Goal: Information Seeking & Learning: Find specific fact

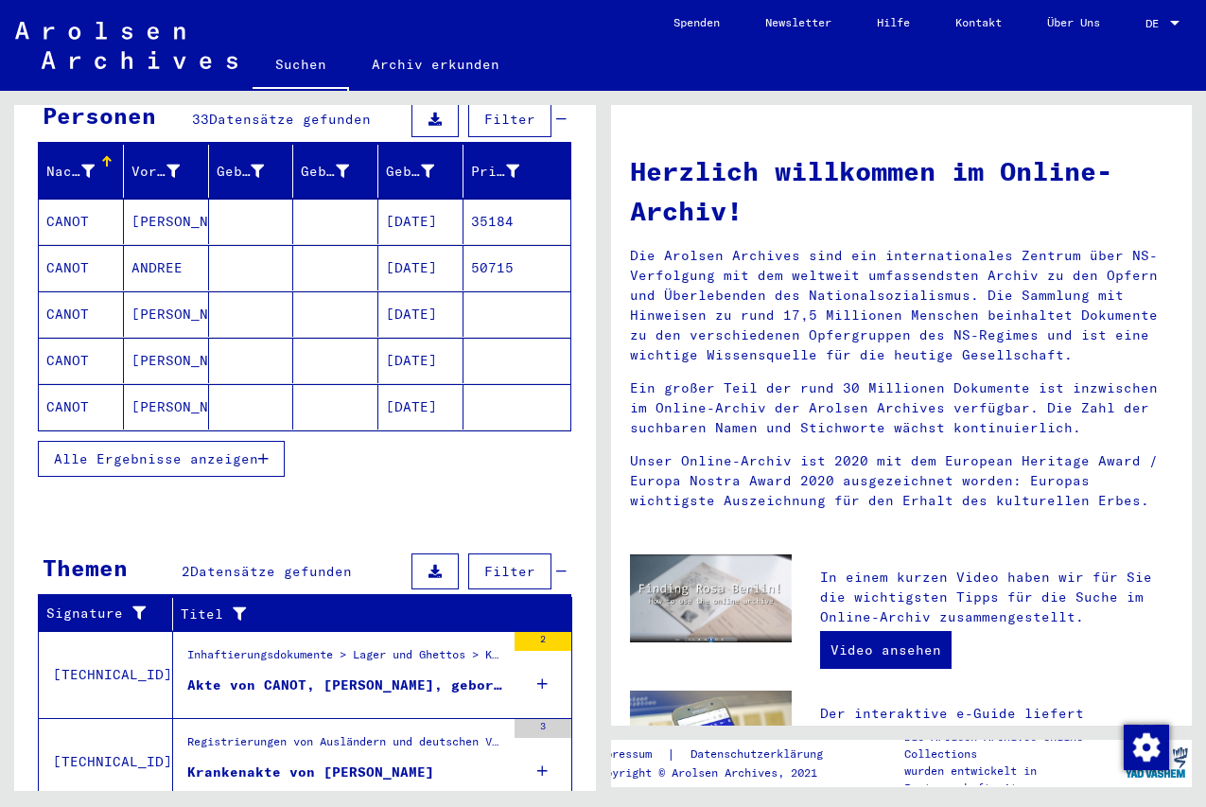
scroll to position [255, 0]
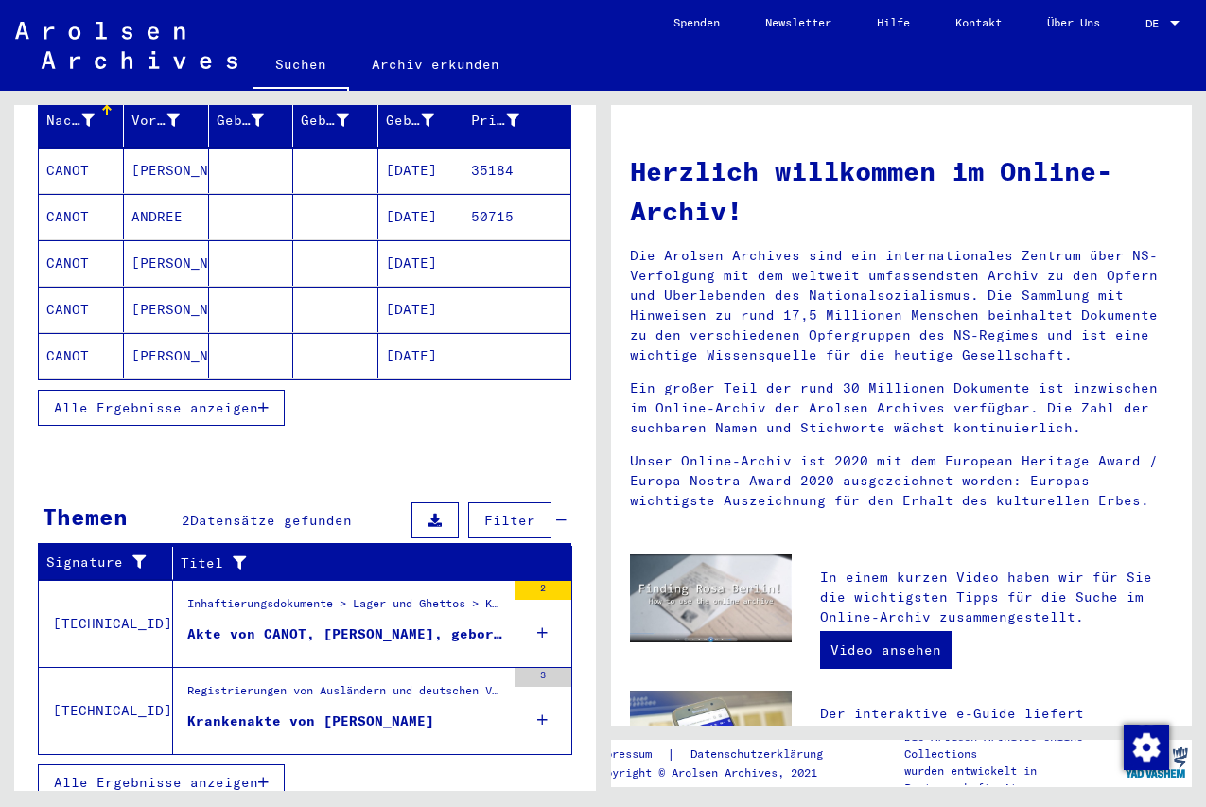
click at [252, 774] on span "Alle Ergebnisse anzeigen" at bounding box center [156, 782] width 204 height 17
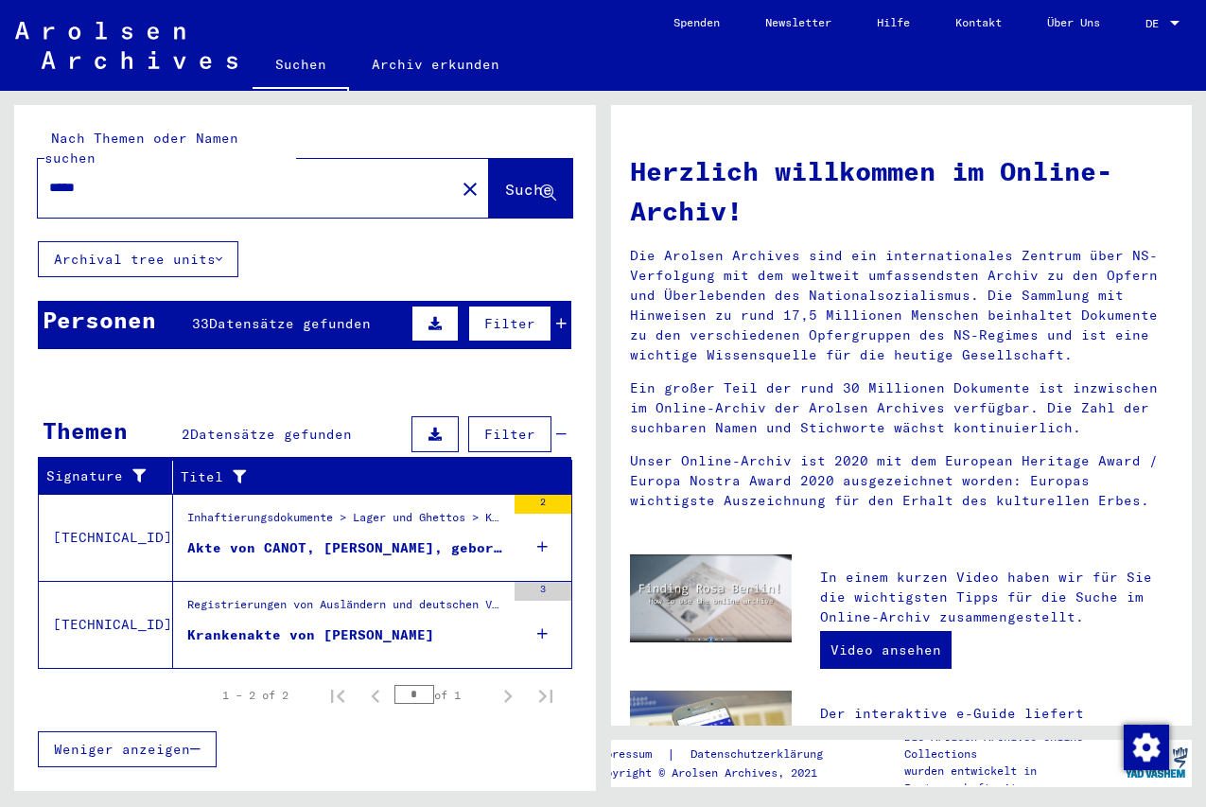
scroll to position [0, 0]
click at [565, 317] on icon at bounding box center [561, 323] width 10 height 13
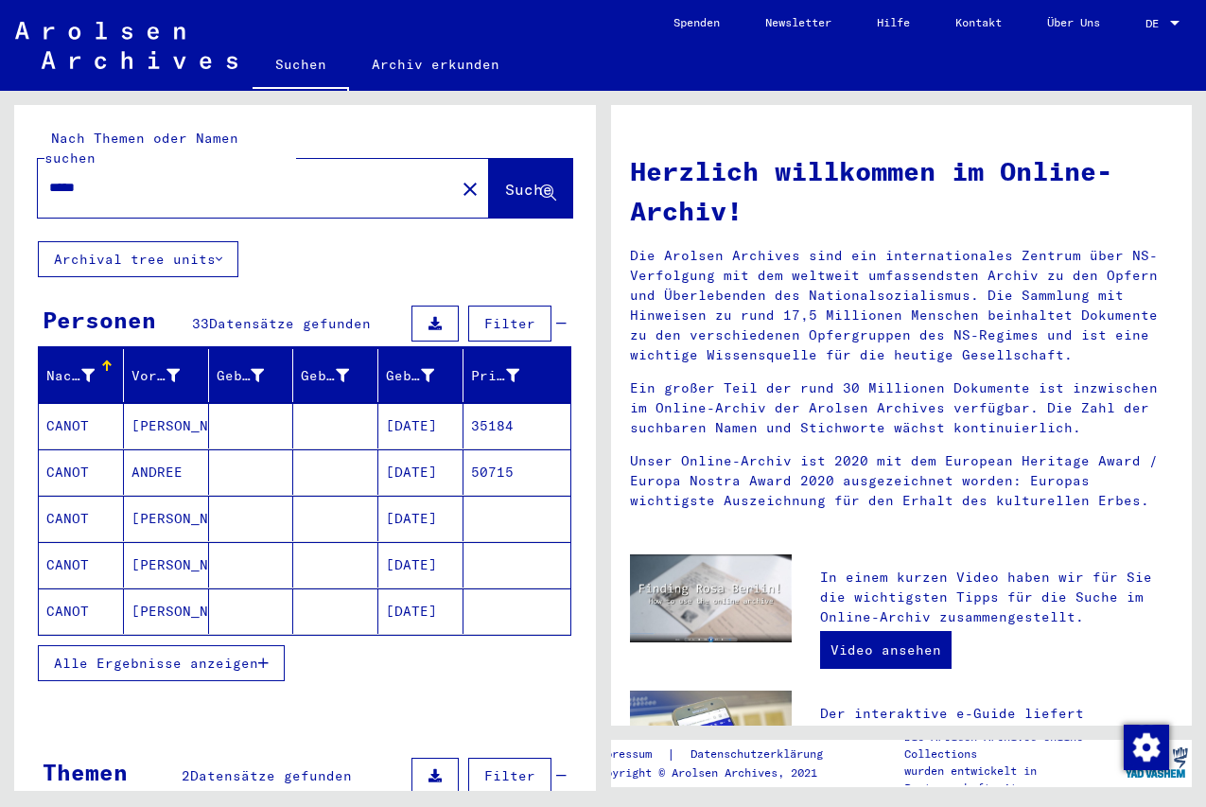
click at [107, 167] on div "*****" at bounding box center [235, 188] width 395 height 43
click at [108, 178] on input "*****" at bounding box center [240, 188] width 383 height 20
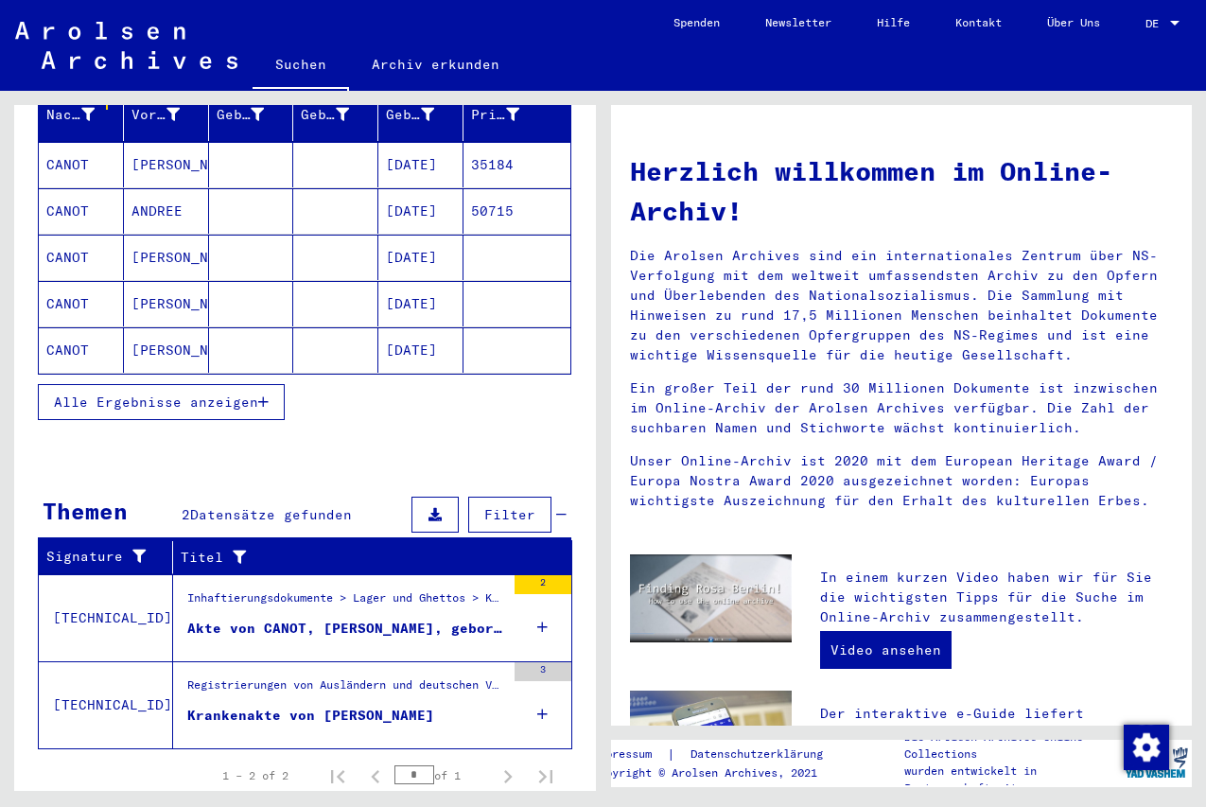
scroll to position [307, 0]
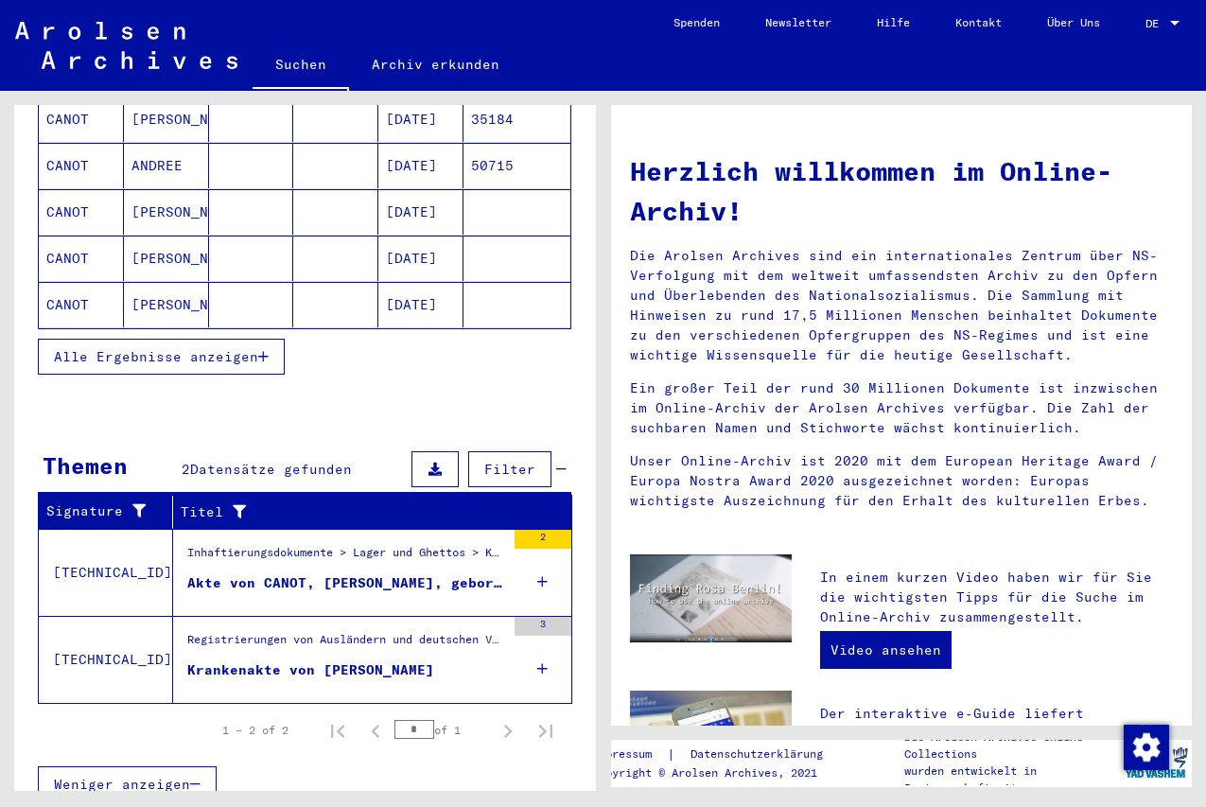
type input "*****"
click at [263, 350] on icon "button" at bounding box center [263, 356] width 10 height 13
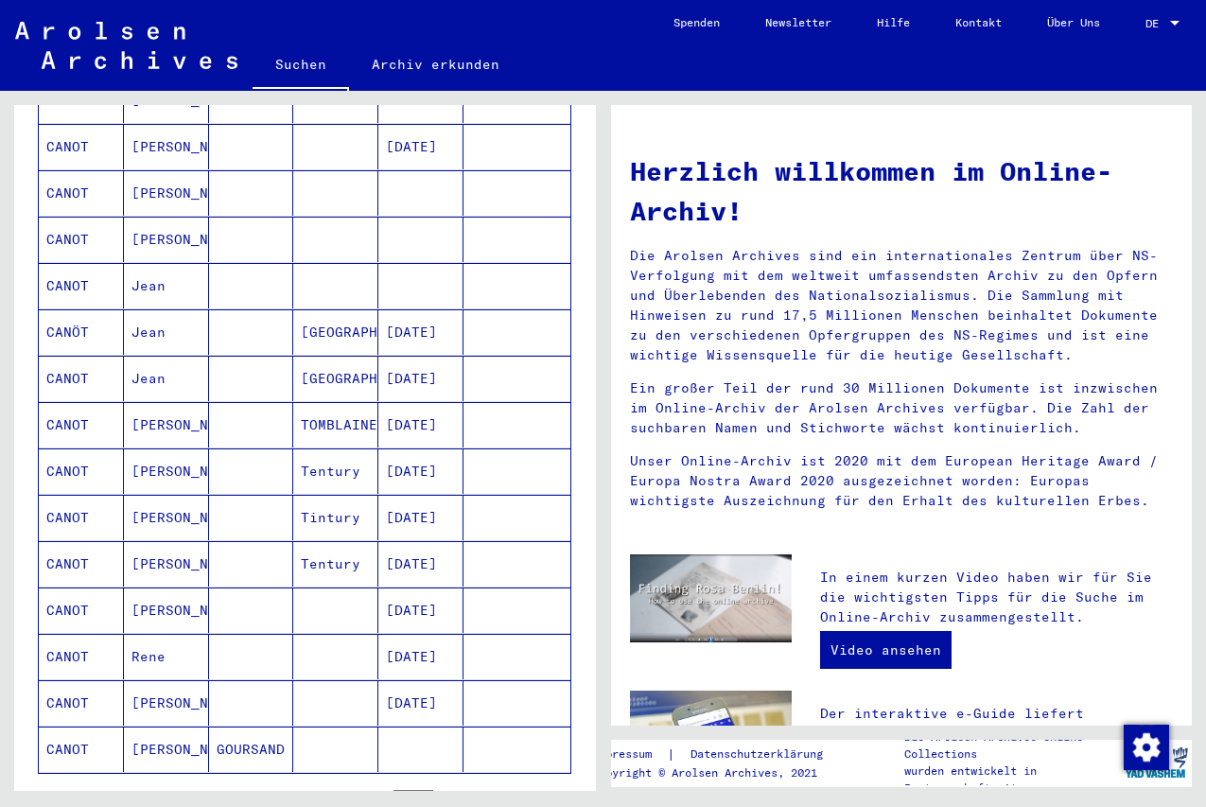
scroll to position [818, 0]
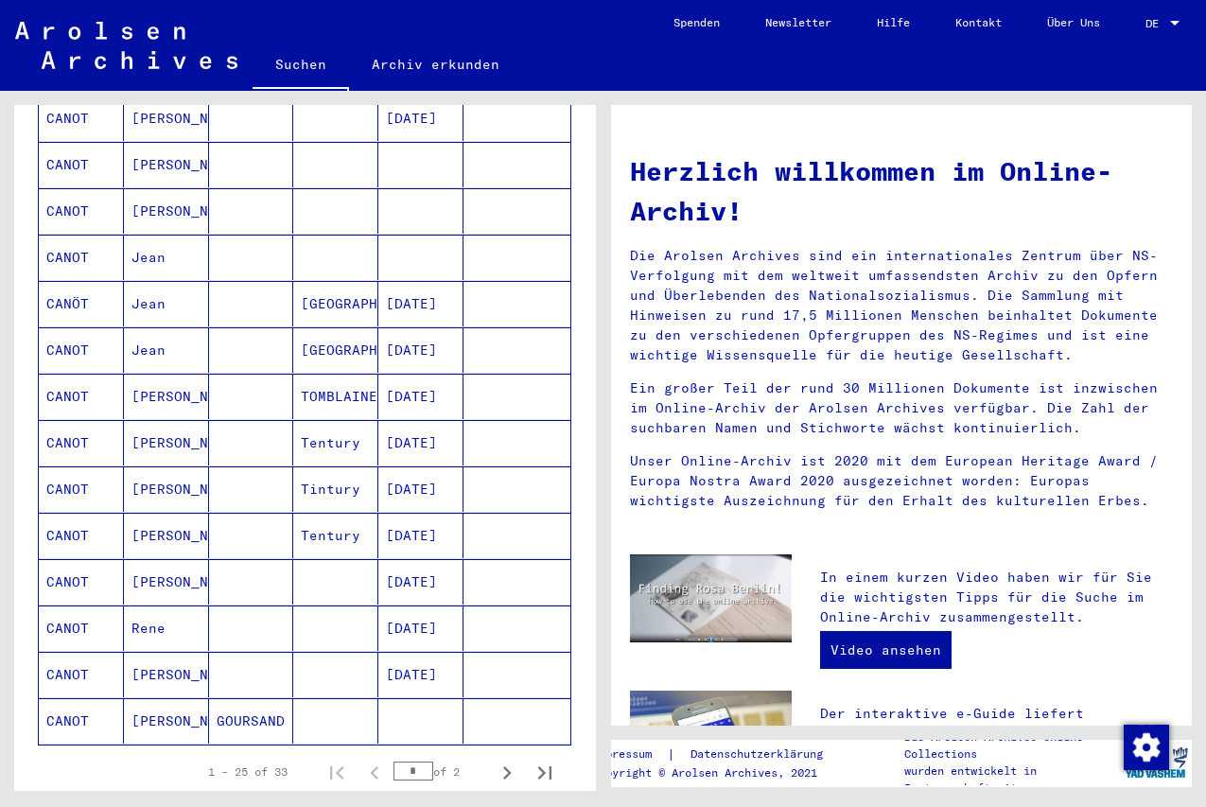
click at [160, 660] on mat-cell "[PERSON_NAME]" at bounding box center [166, 674] width 85 height 45
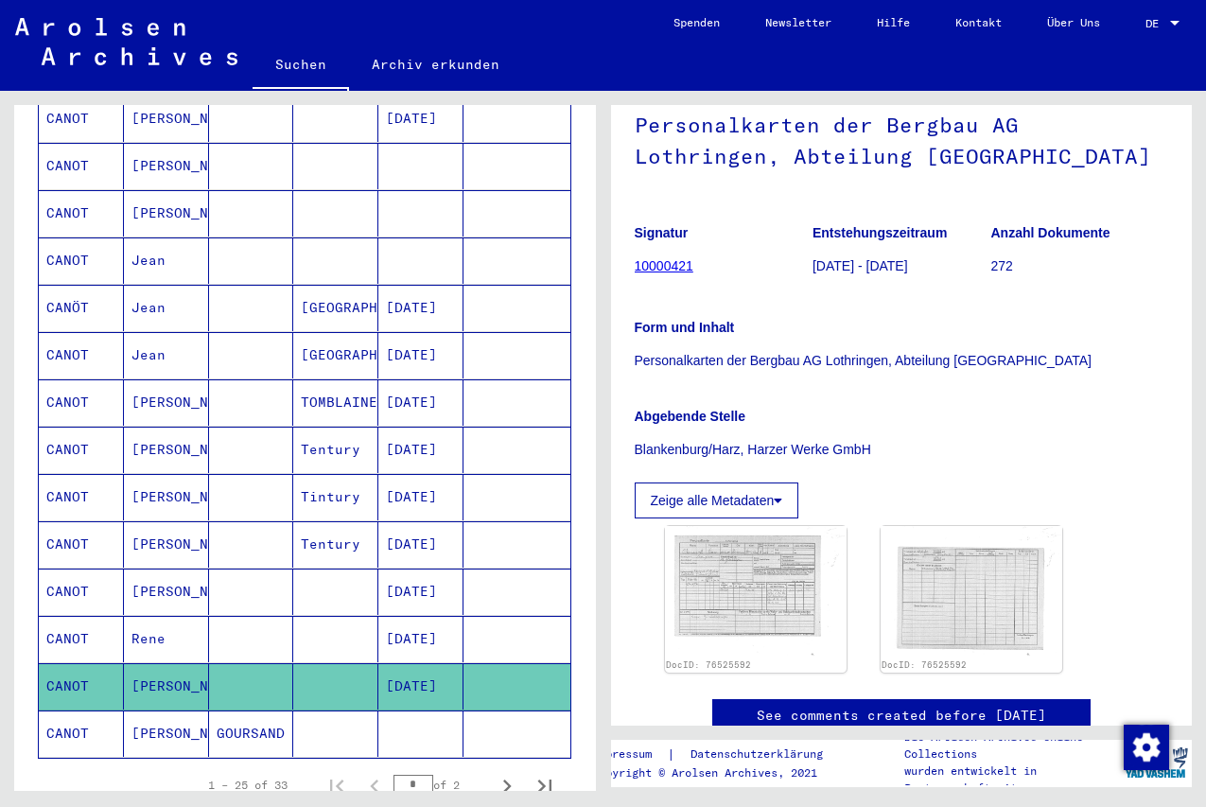
scroll to position [204, 0]
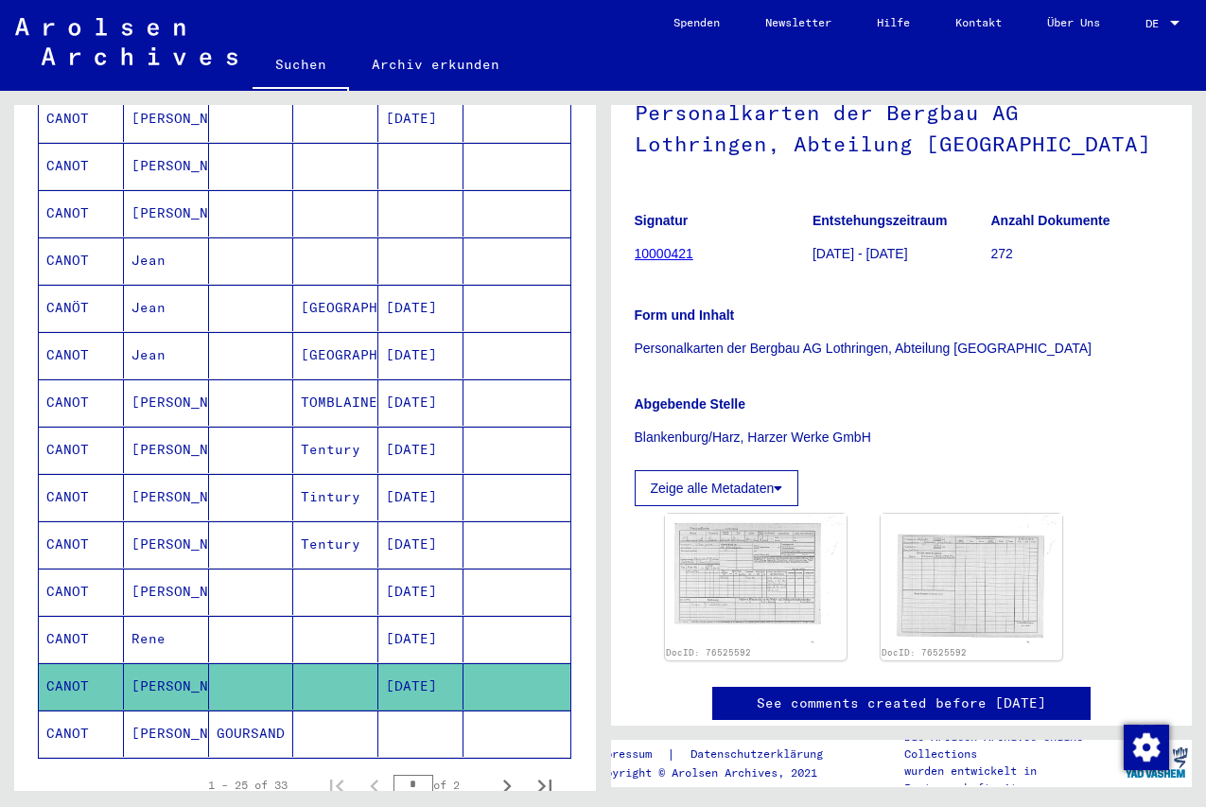
click at [238, 713] on mat-cell "GOURSAND" at bounding box center [251, 734] width 85 height 46
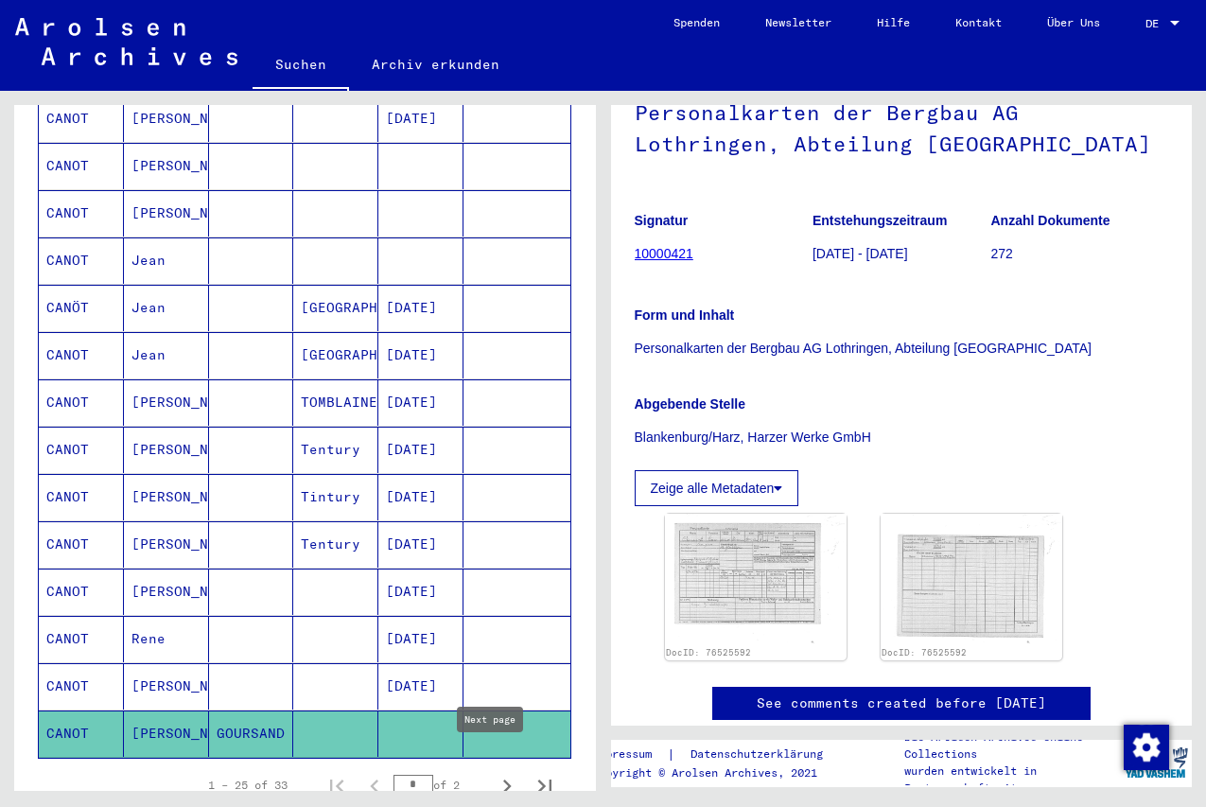
click at [503, 780] on icon "Next page" at bounding box center [507, 786] width 9 height 13
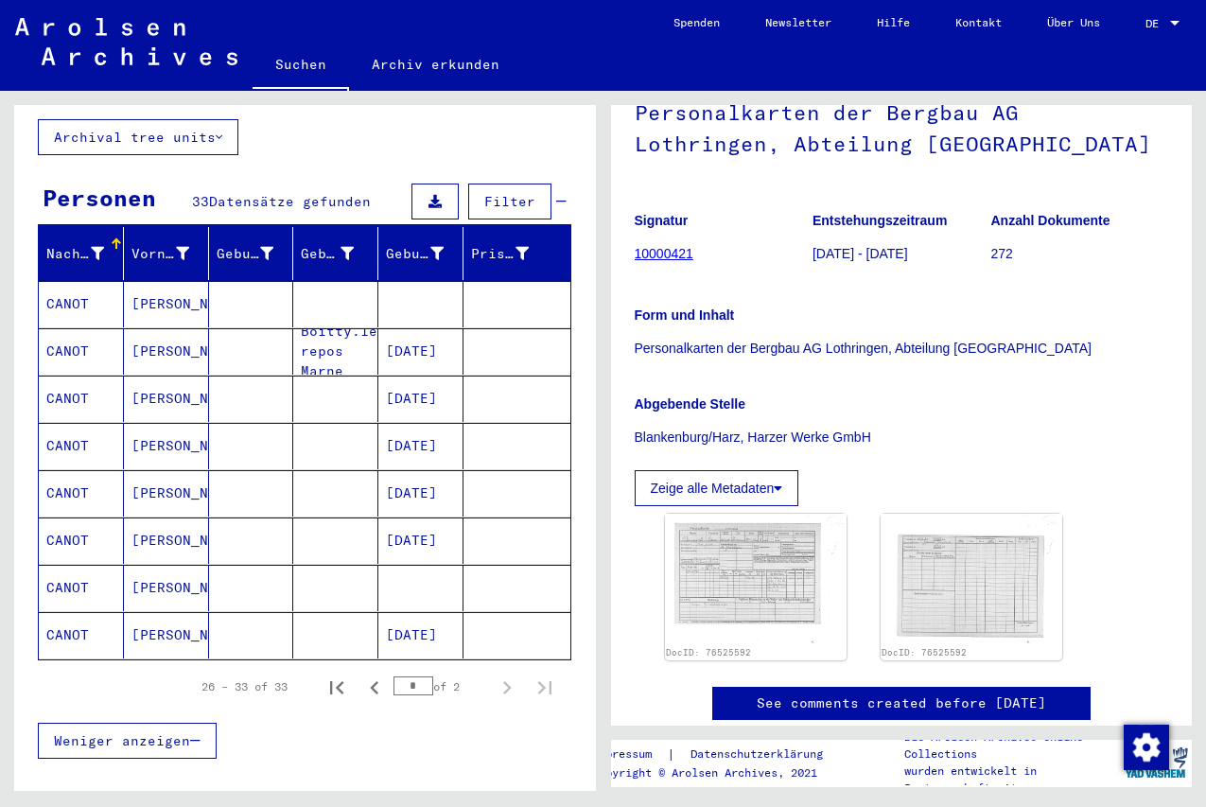
scroll to position [84, 0]
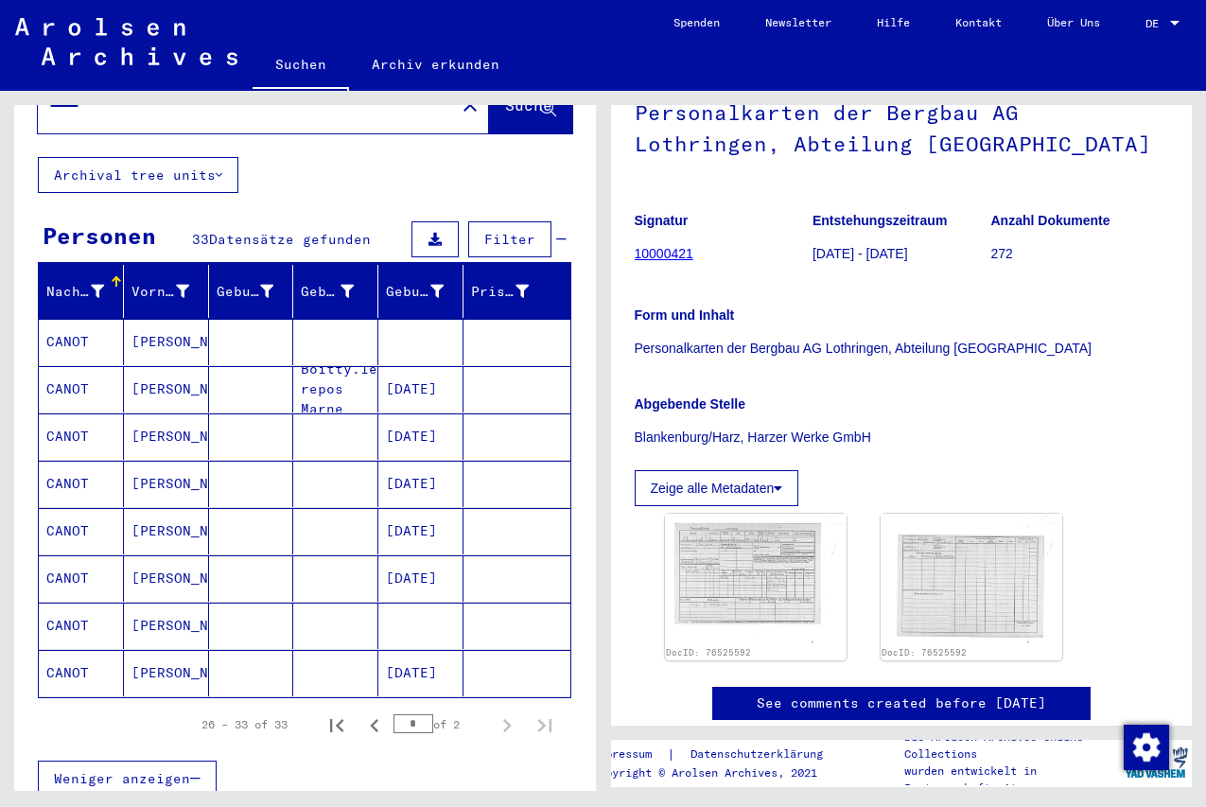
click at [154, 319] on mat-cell "[PERSON_NAME]" at bounding box center [166, 342] width 85 height 46
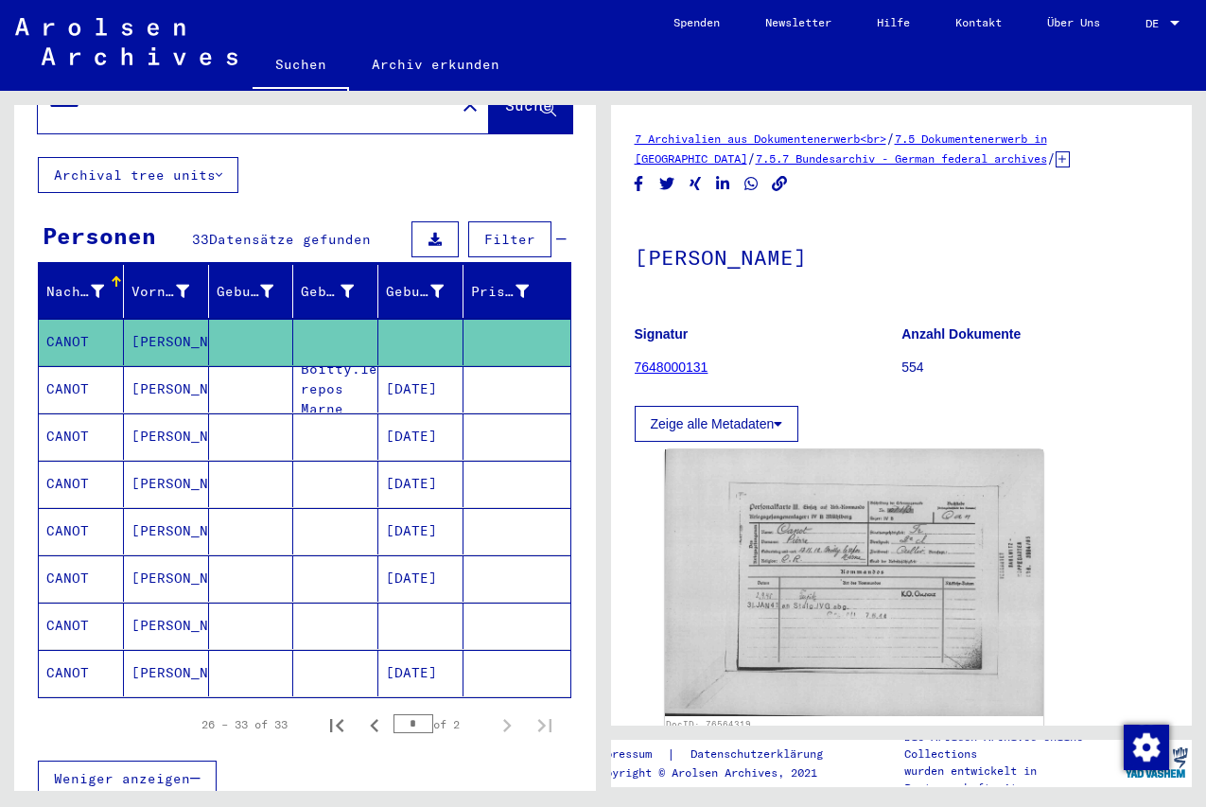
click at [143, 370] on mat-cell "[PERSON_NAME]" at bounding box center [166, 389] width 85 height 46
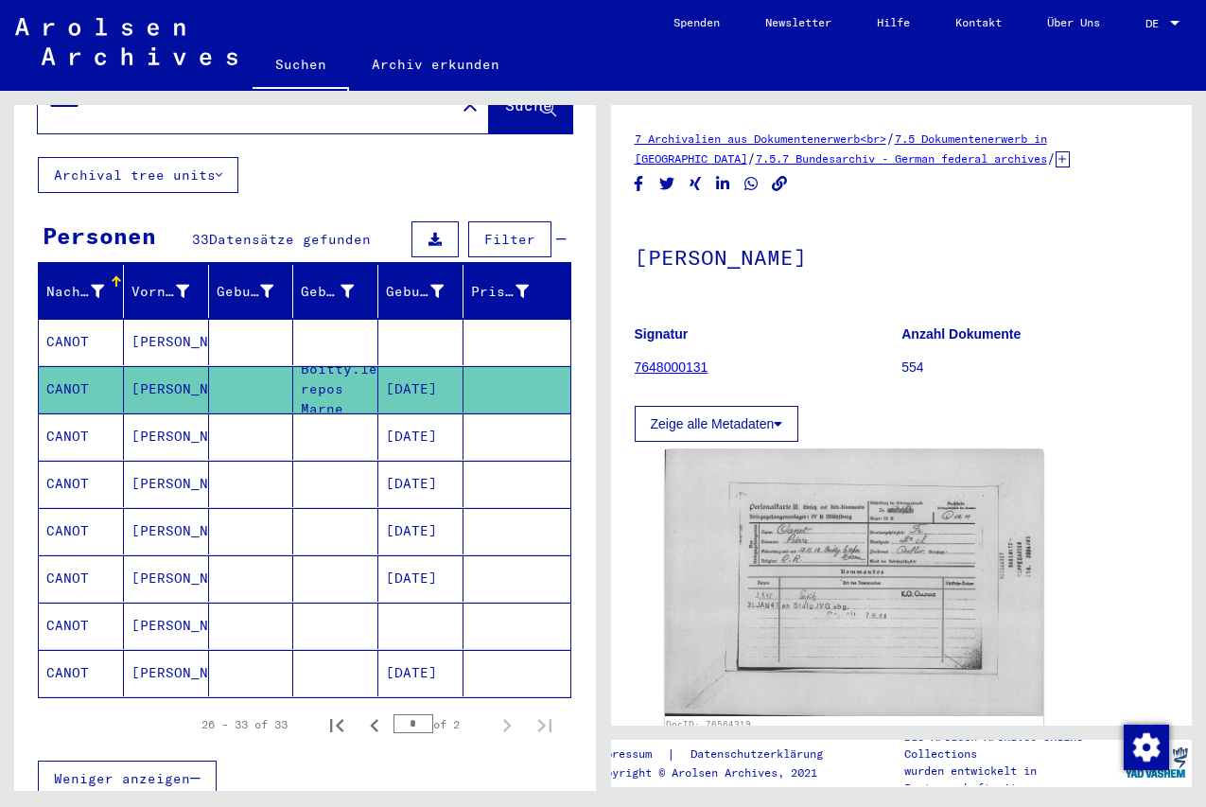
click at [171, 366] on mat-cell "[PERSON_NAME]" at bounding box center [166, 389] width 85 height 46
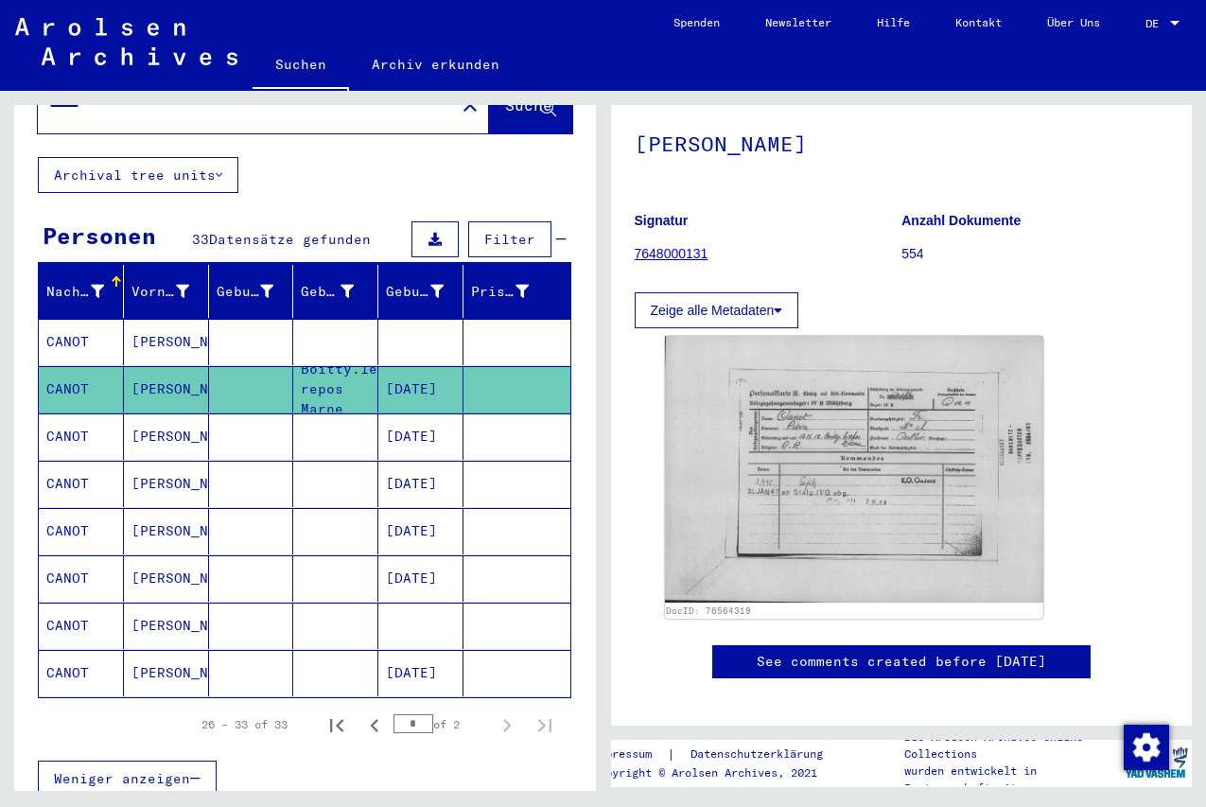
scroll to position [112, 0]
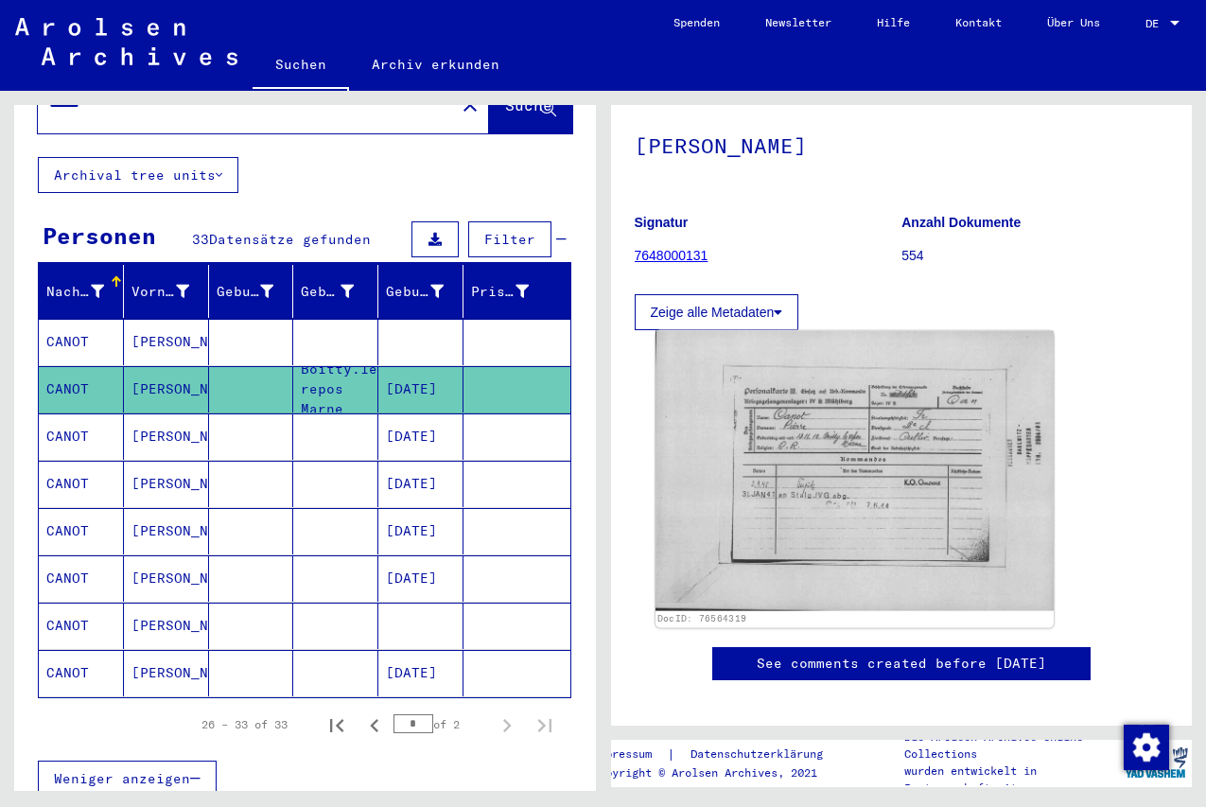
click at [889, 422] on img at bounding box center [854, 471] width 398 height 280
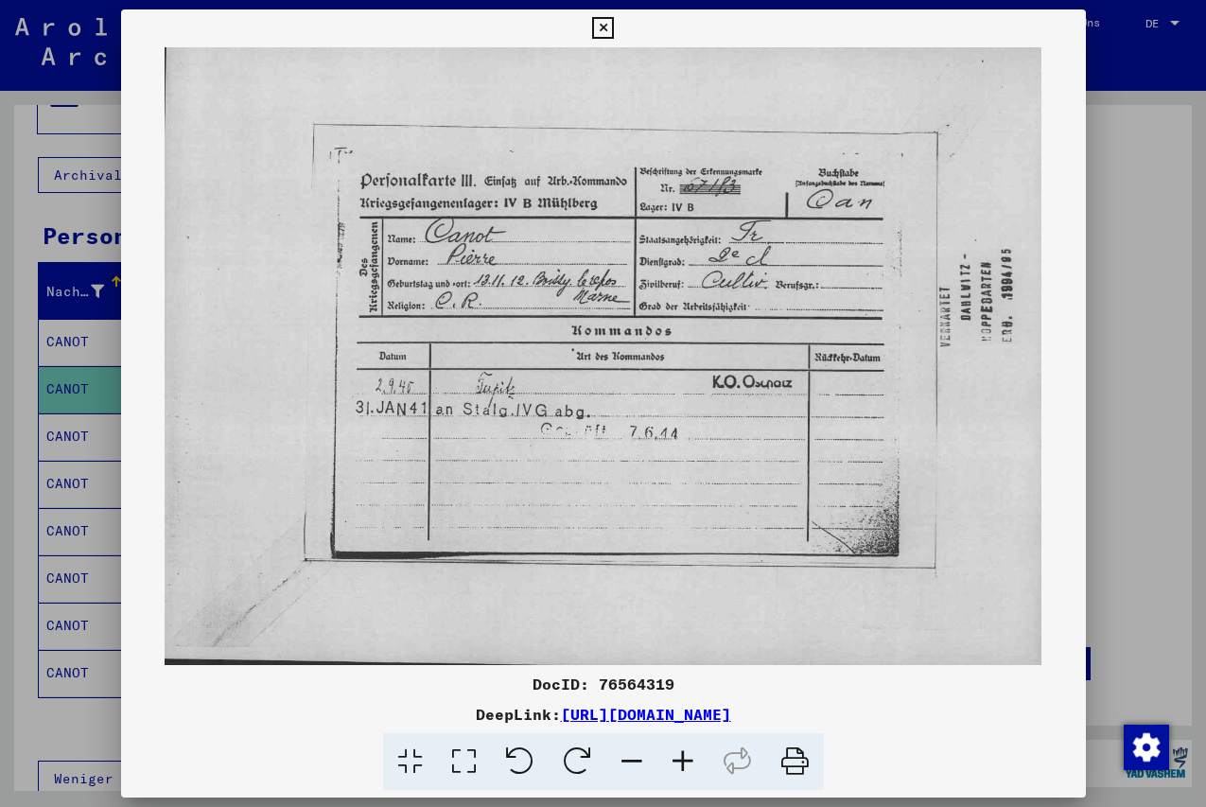
click at [614, 36] on icon at bounding box center [603, 28] width 22 height 23
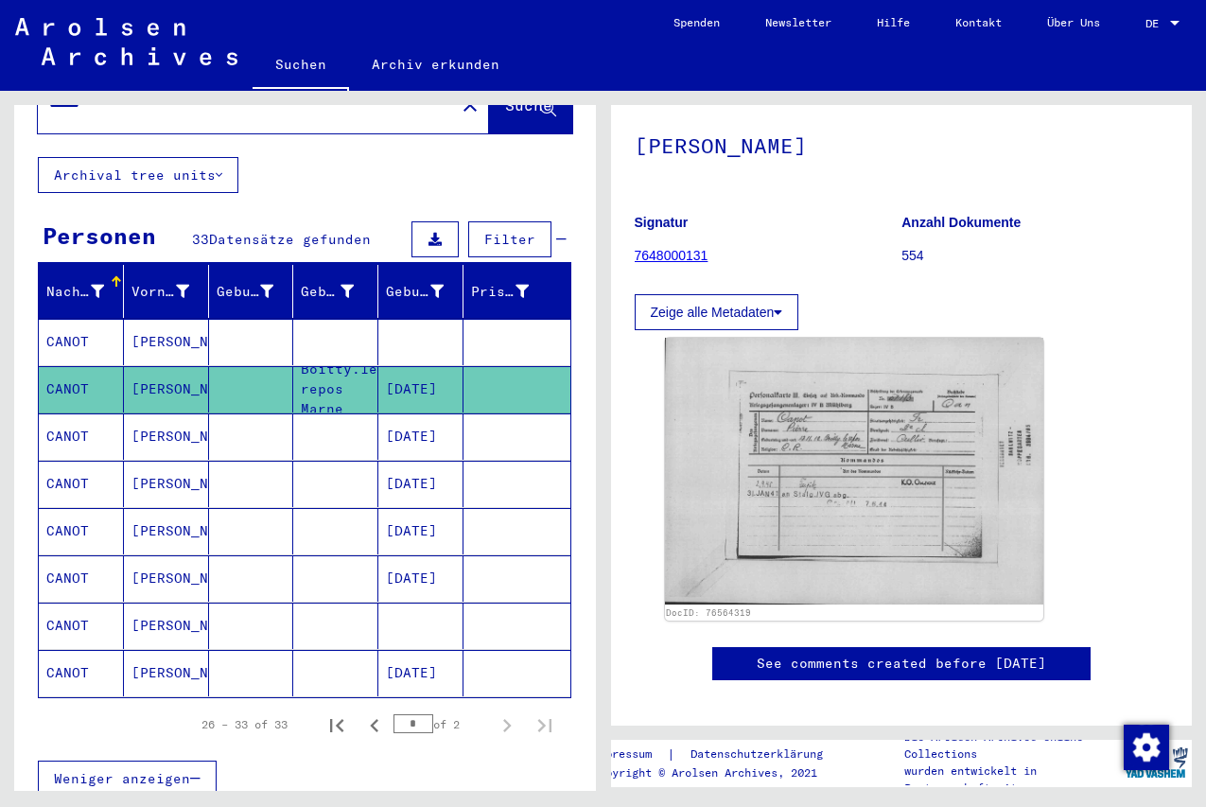
click at [142, 320] on mat-cell "[PERSON_NAME]" at bounding box center [166, 342] width 85 height 46
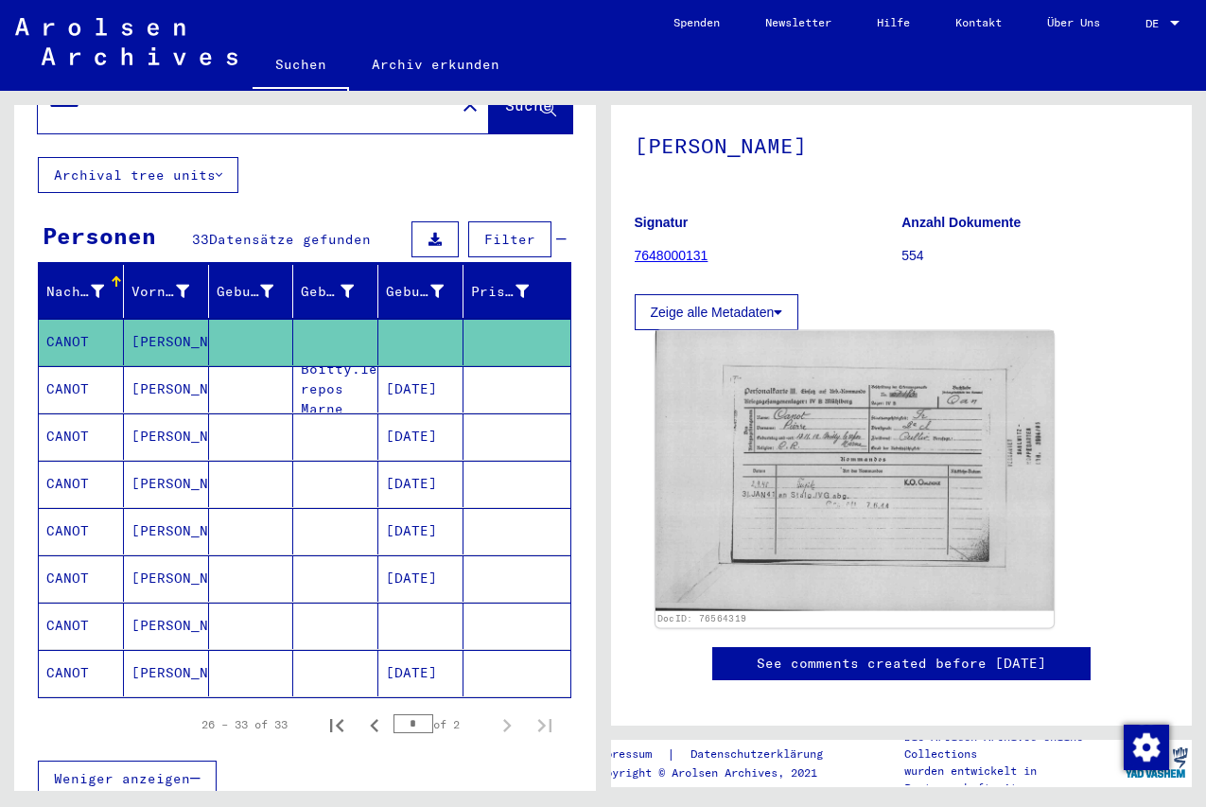
click at [780, 466] on img at bounding box center [854, 471] width 398 height 280
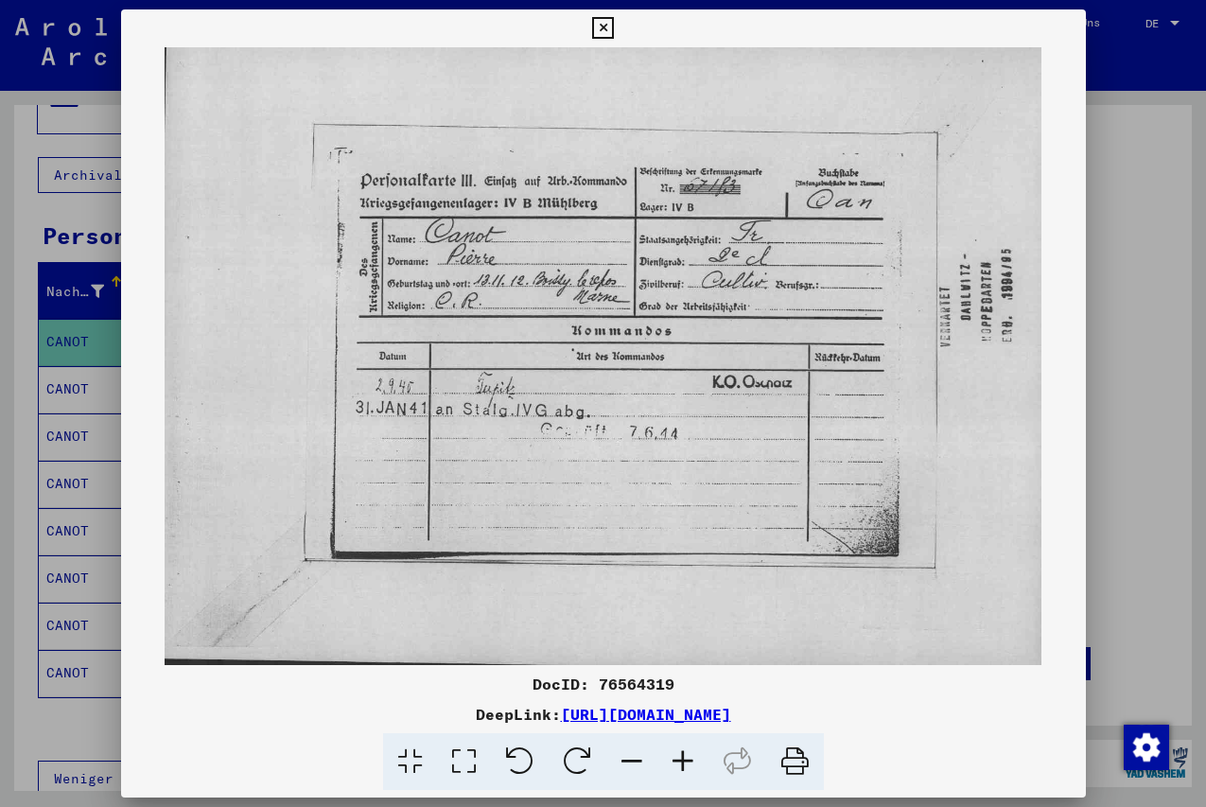
click at [614, 30] on icon at bounding box center [603, 28] width 22 height 23
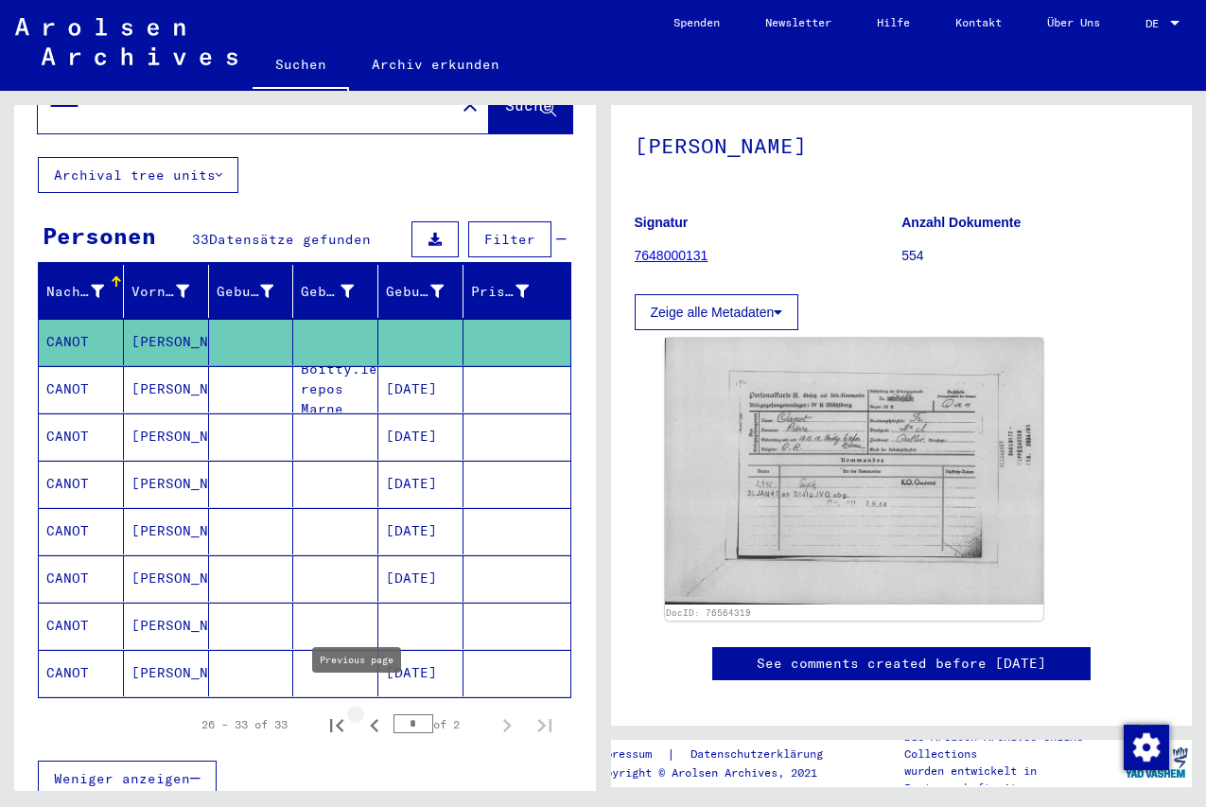
click at [370, 719] on icon "Previous page" at bounding box center [374, 725] width 9 height 13
type input "*"
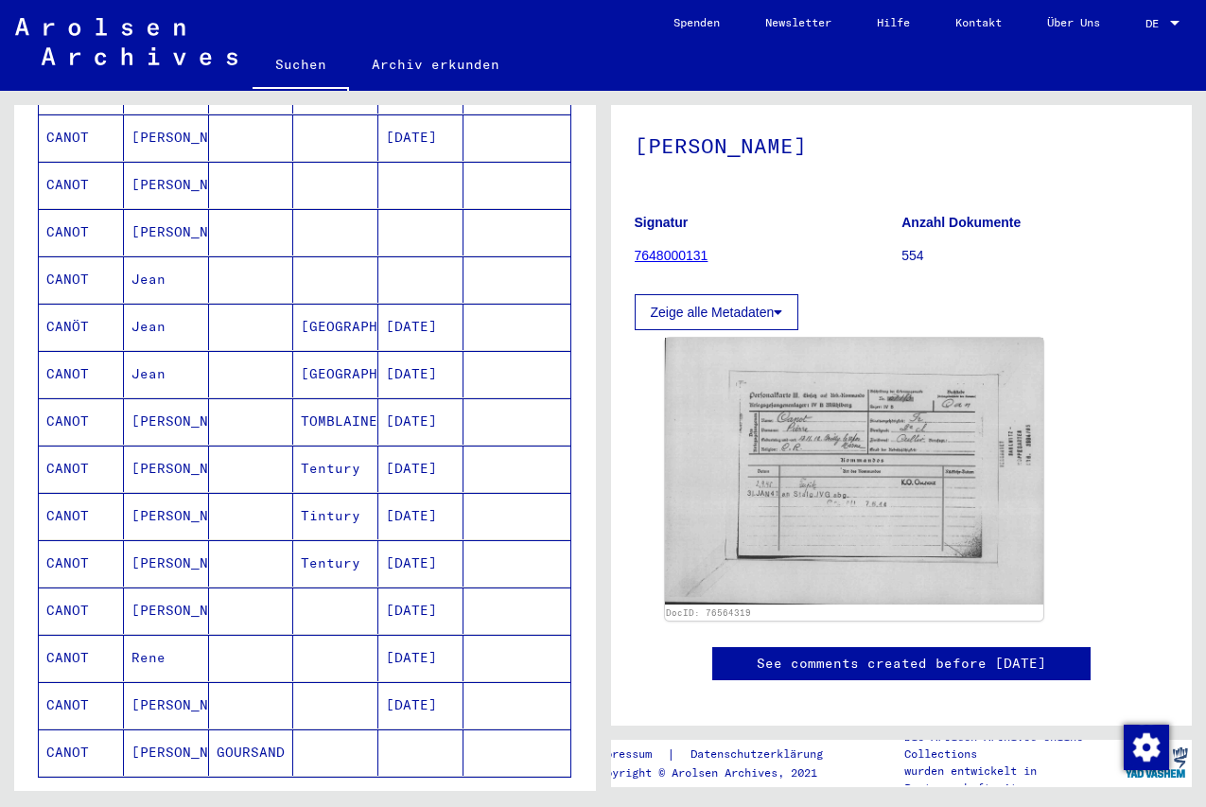
scroll to position [800, 0]
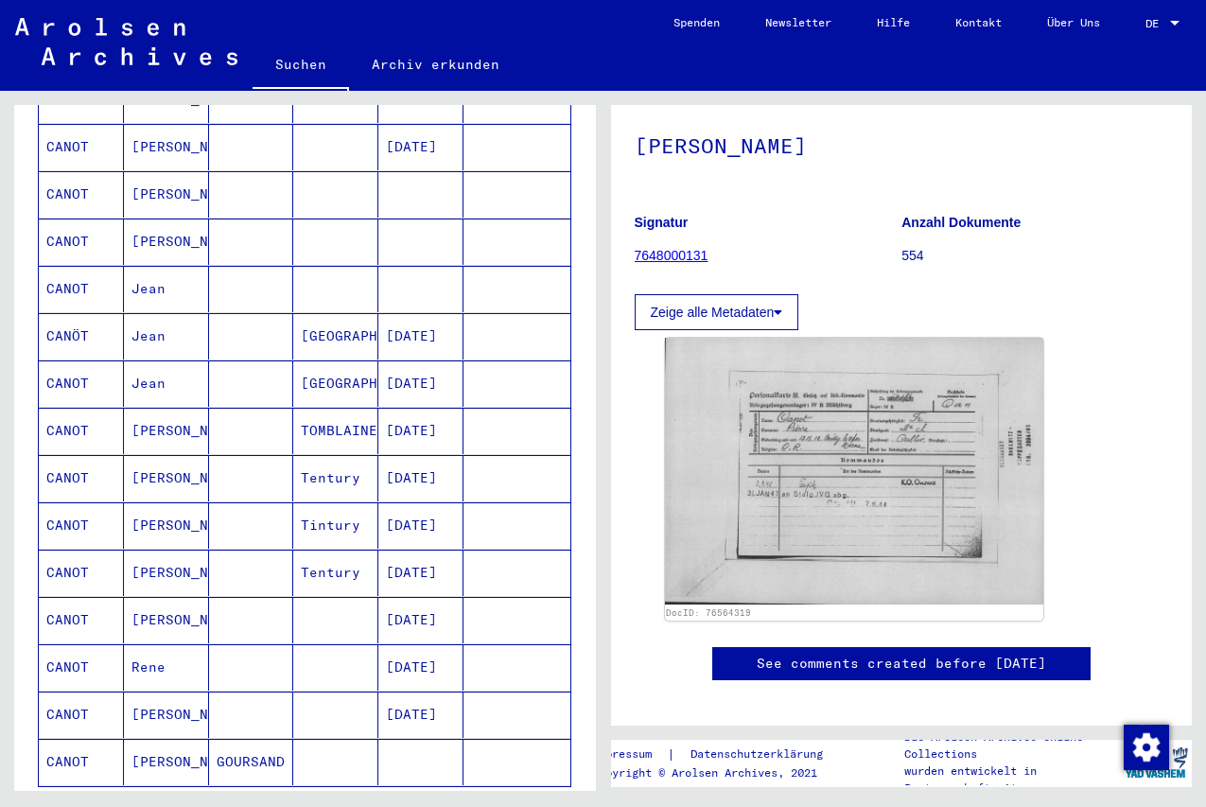
click at [171, 693] on mat-cell "[PERSON_NAME]" at bounding box center [166, 715] width 85 height 46
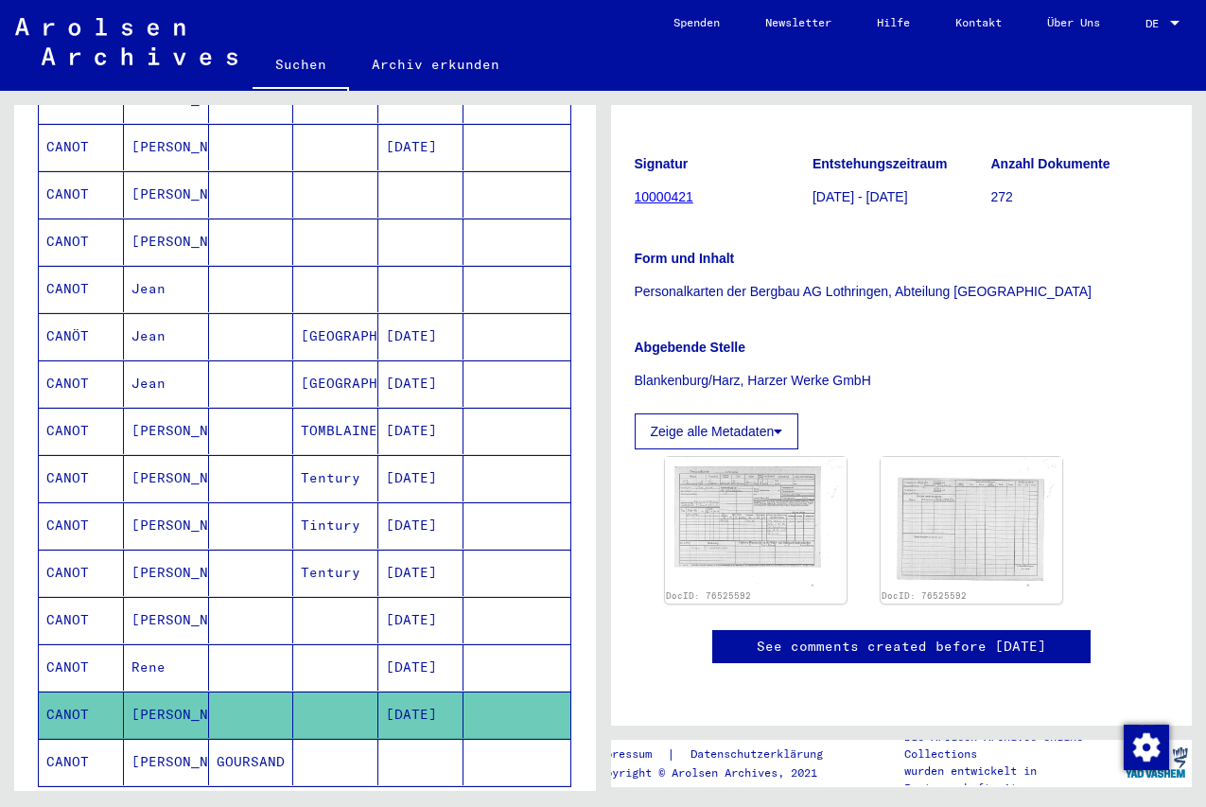
scroll to position [429, 0]
click at [721, 453] on img at bounding box center [755, 521] width 191 height 137
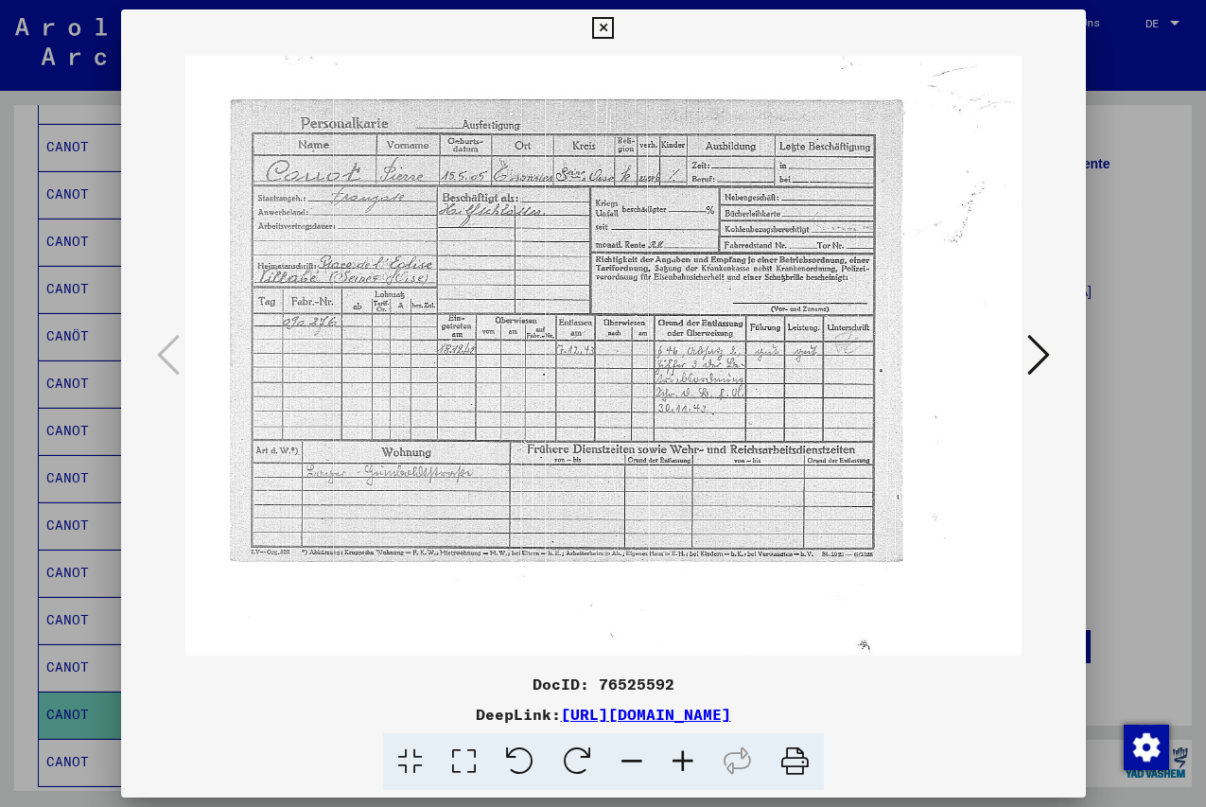
click at [675, 768] on icon at bounding box center [683, 762] width 51 height 58
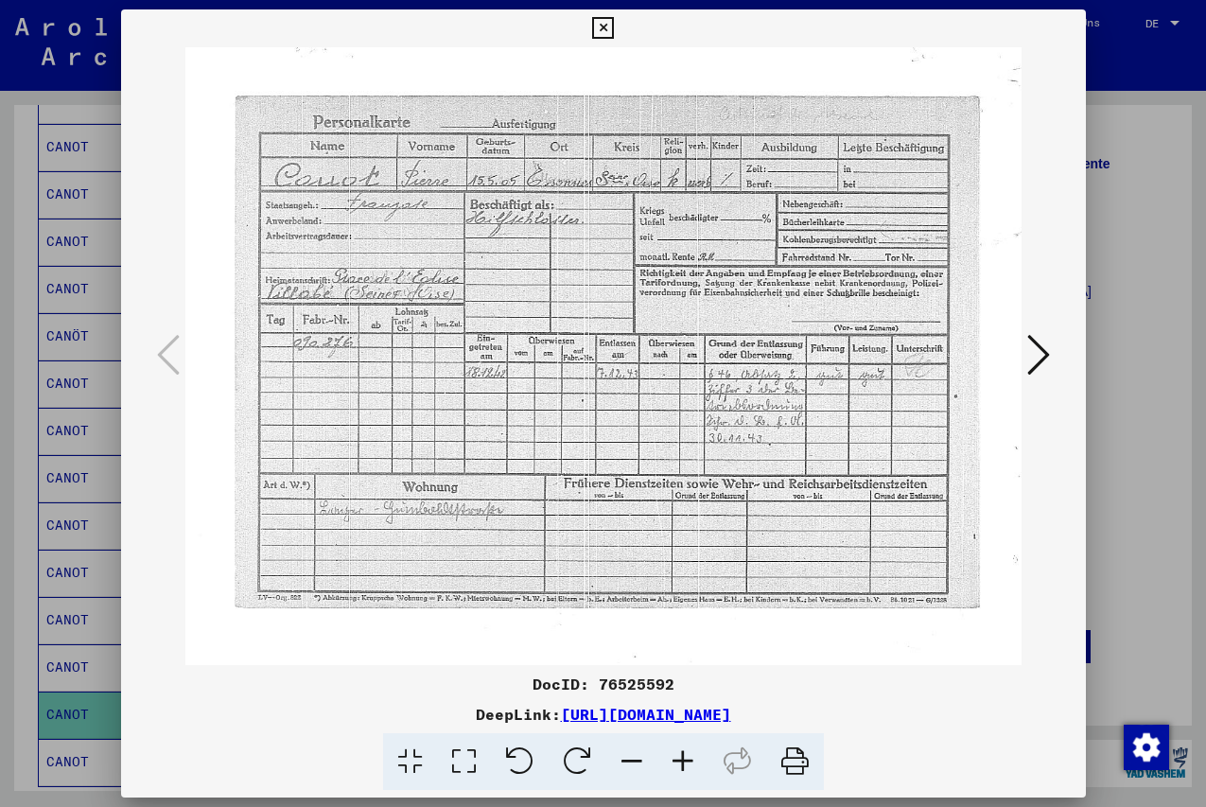
click at [675, 769] on icon at bounding box center [683, 762] width 51 height 58
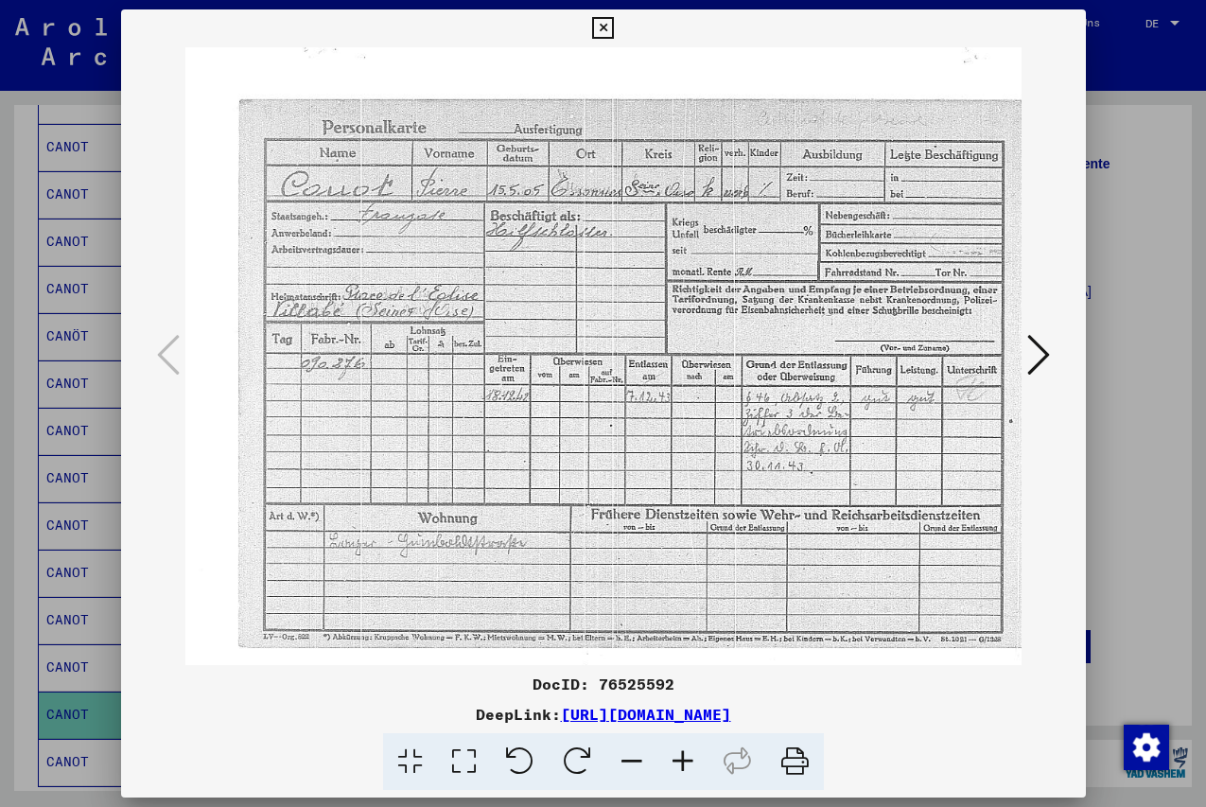
click at [675, 769] on icon at bounding box center [683, 762] width 51 height 58
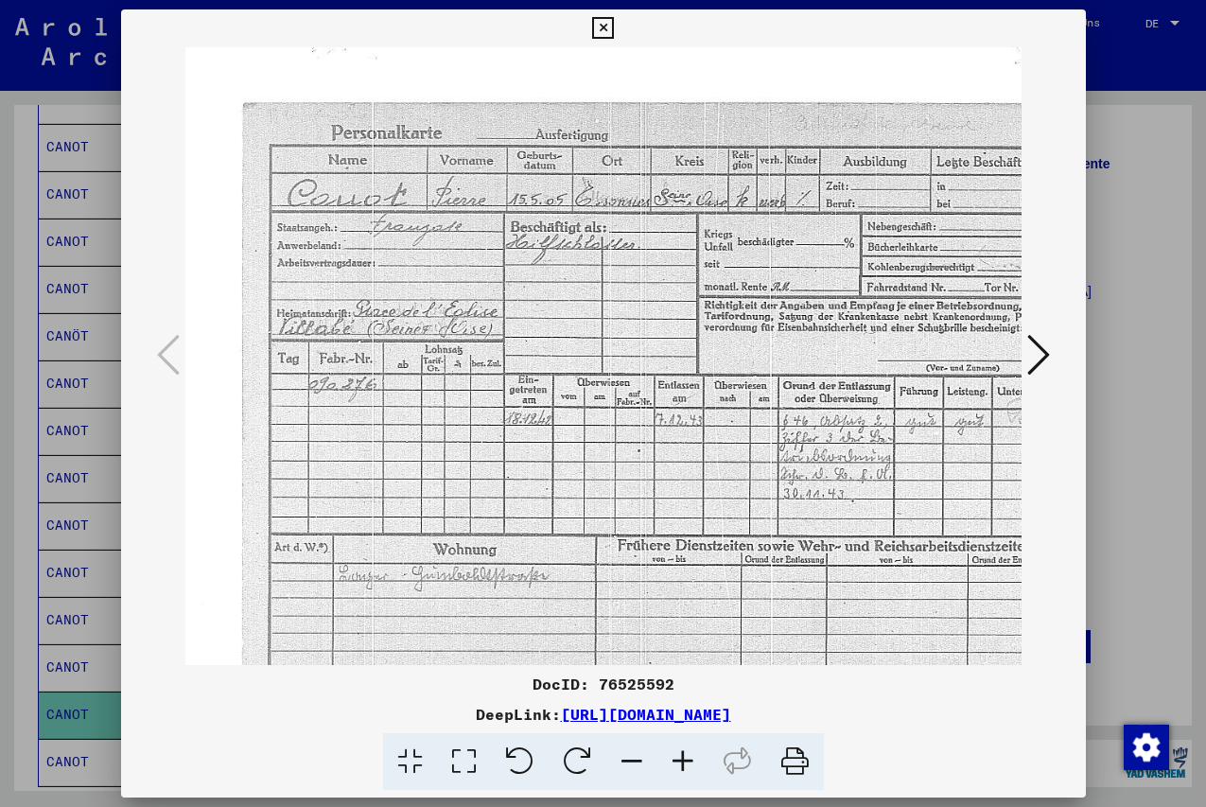
click at [675, 769] on icon at bounding box center [683, 762] width 51 height 58
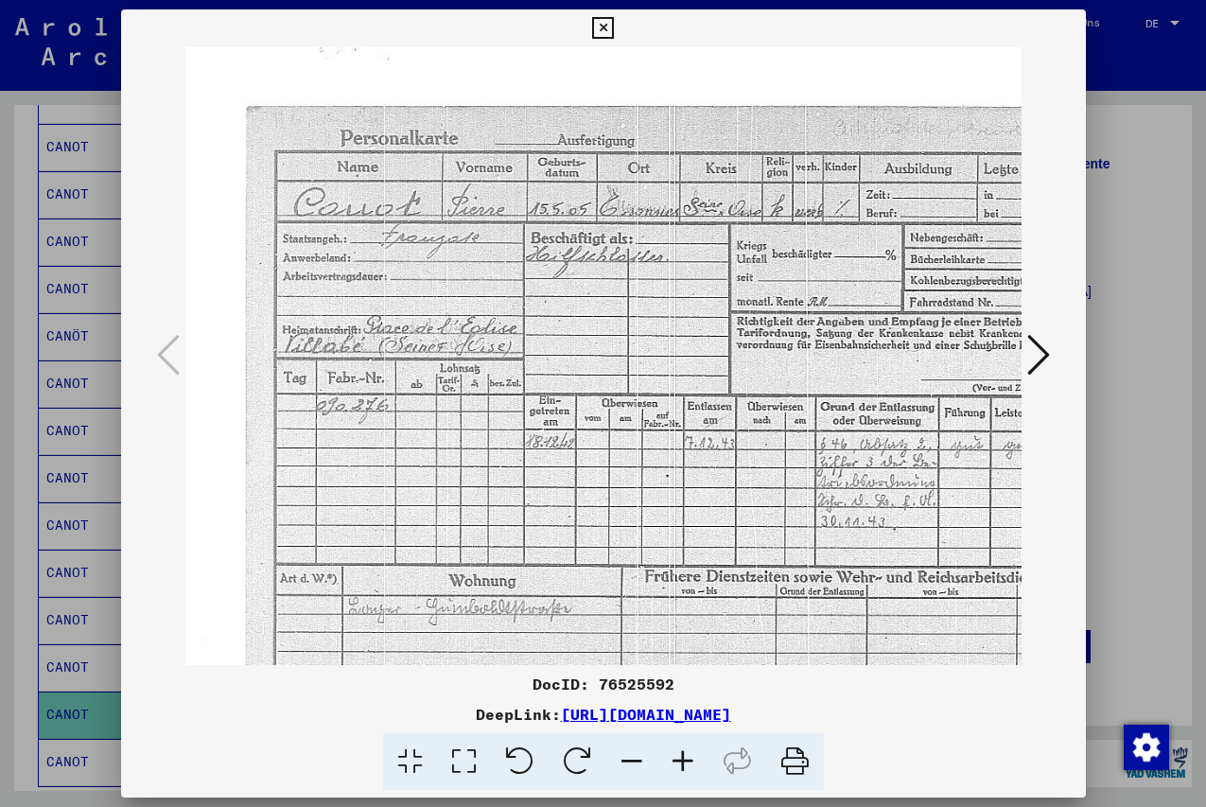
click at [675, 769] on icon at bounding box center [683, 762] width 51 height 58
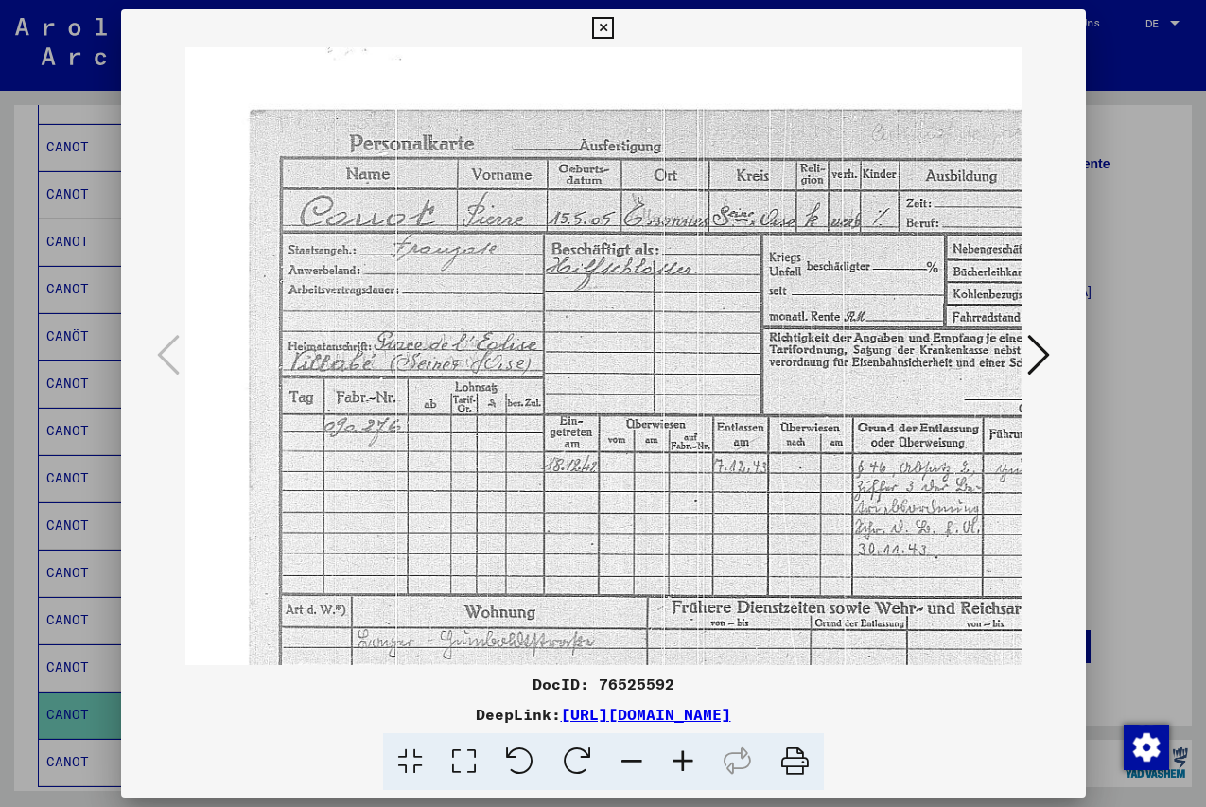
click at [675, 770] on icon at bounding box center [683, 762] width 51 height 58
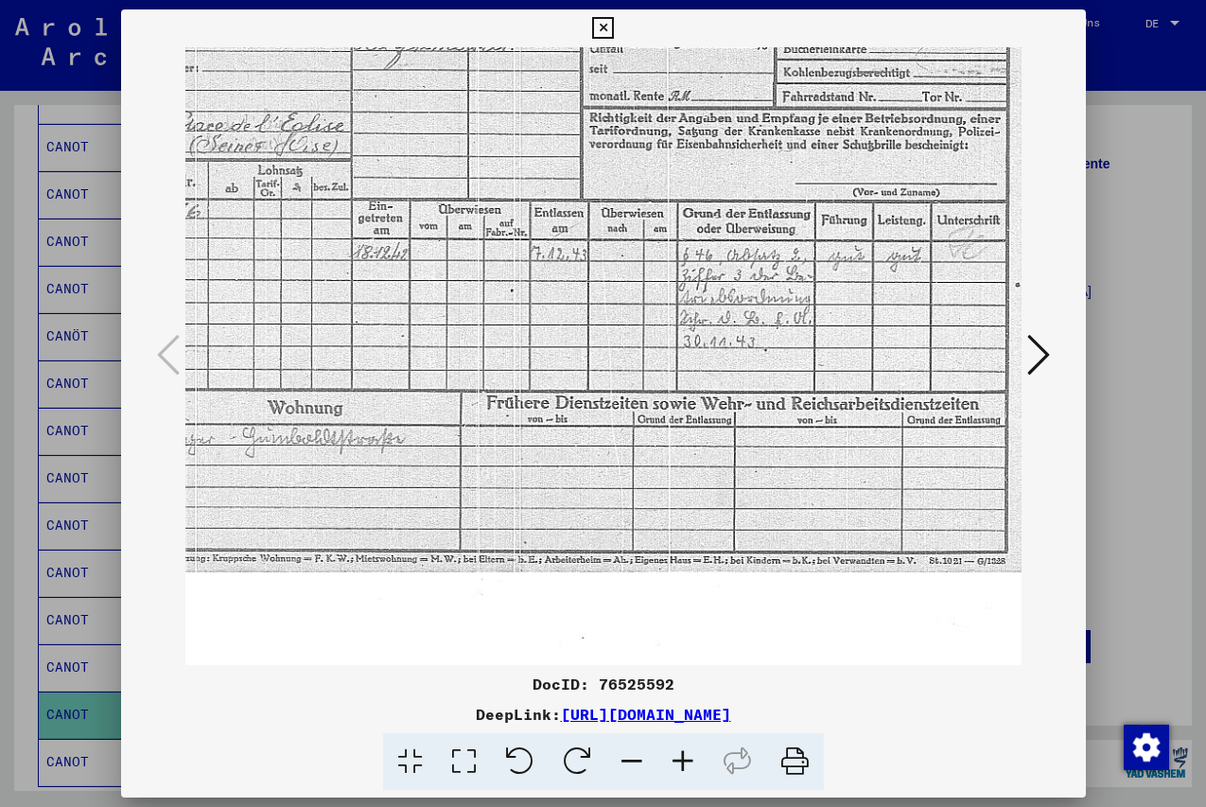
scroll to position [245, 218]
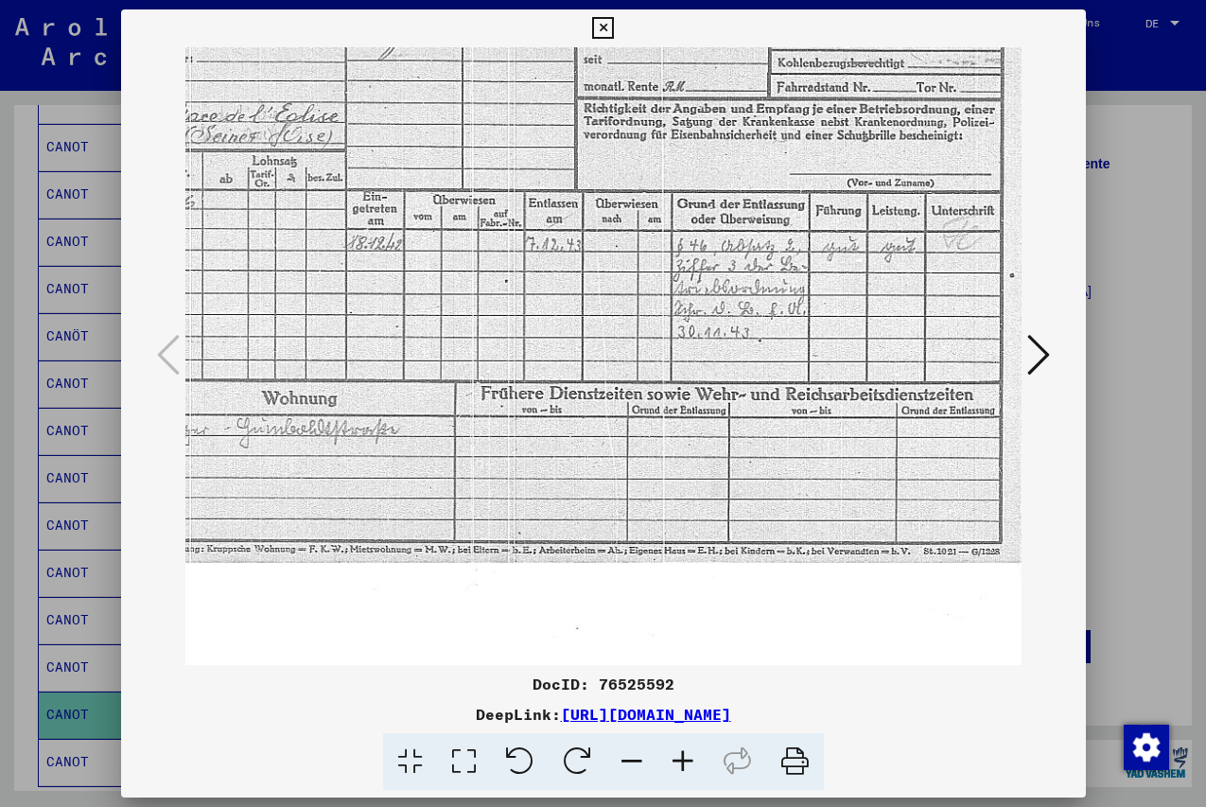
drag, startPoint x: 764, startPoint y: 453, endPoint x: 546, endPoint y: 208, distance: 327.8
click at [546, 208] on img at bounding box center [596, 253] width 1257 height 902
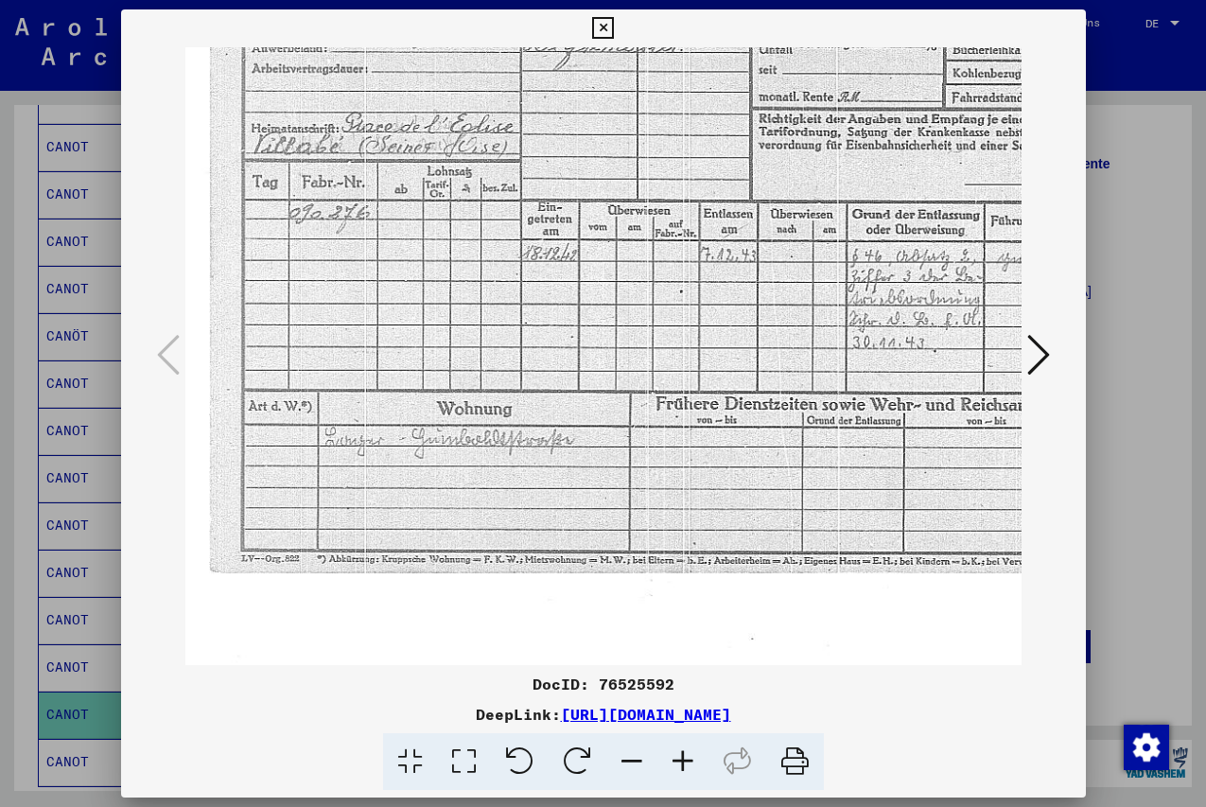
drag, startPoint x: 331, startPoint y: 460, endPoint x: 504, endPoint y: 467, distance: 173.3
click at [506, 468] on img at bounding box center [771, 264] width 1257 height 902
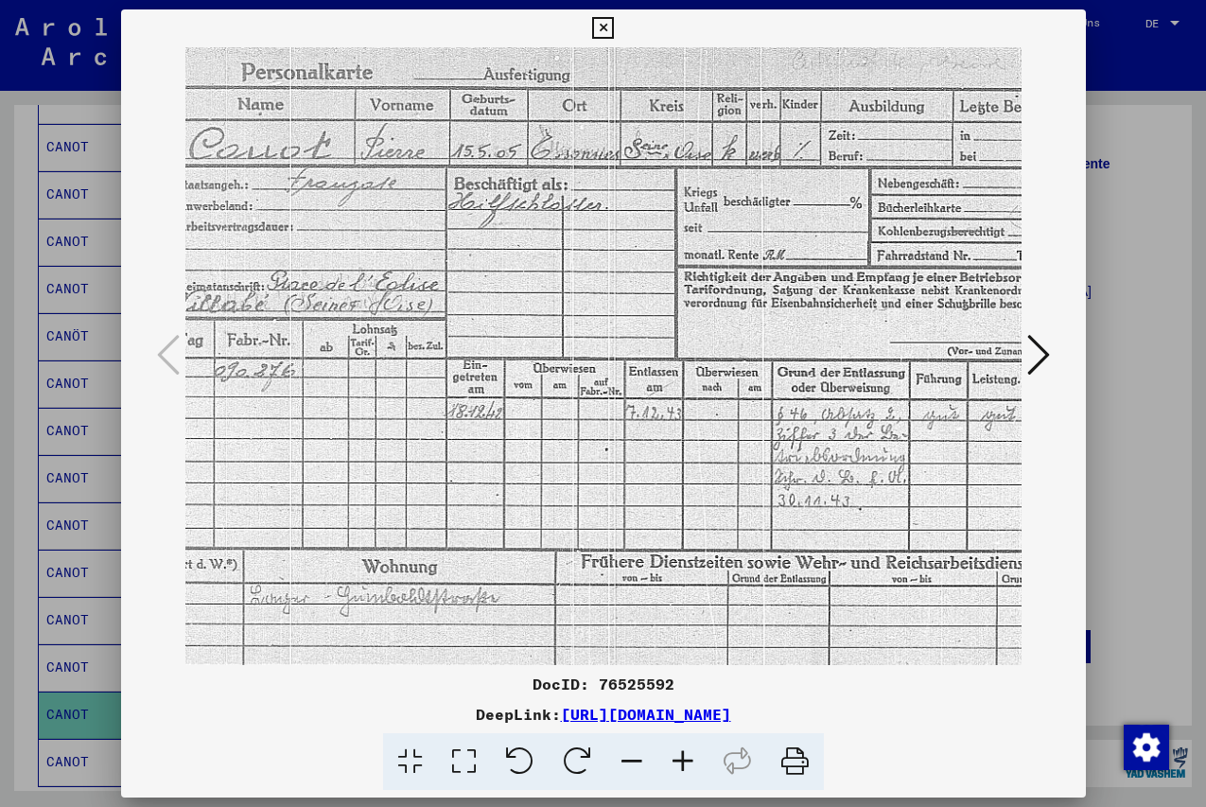
drag, startPoint x: 790, startPoint y: 454, endPoint x: 716, endPoint y: 614, distance: 176.1
click at [716, 614] on img at bounding box center [696, 422] width 1257 height 902
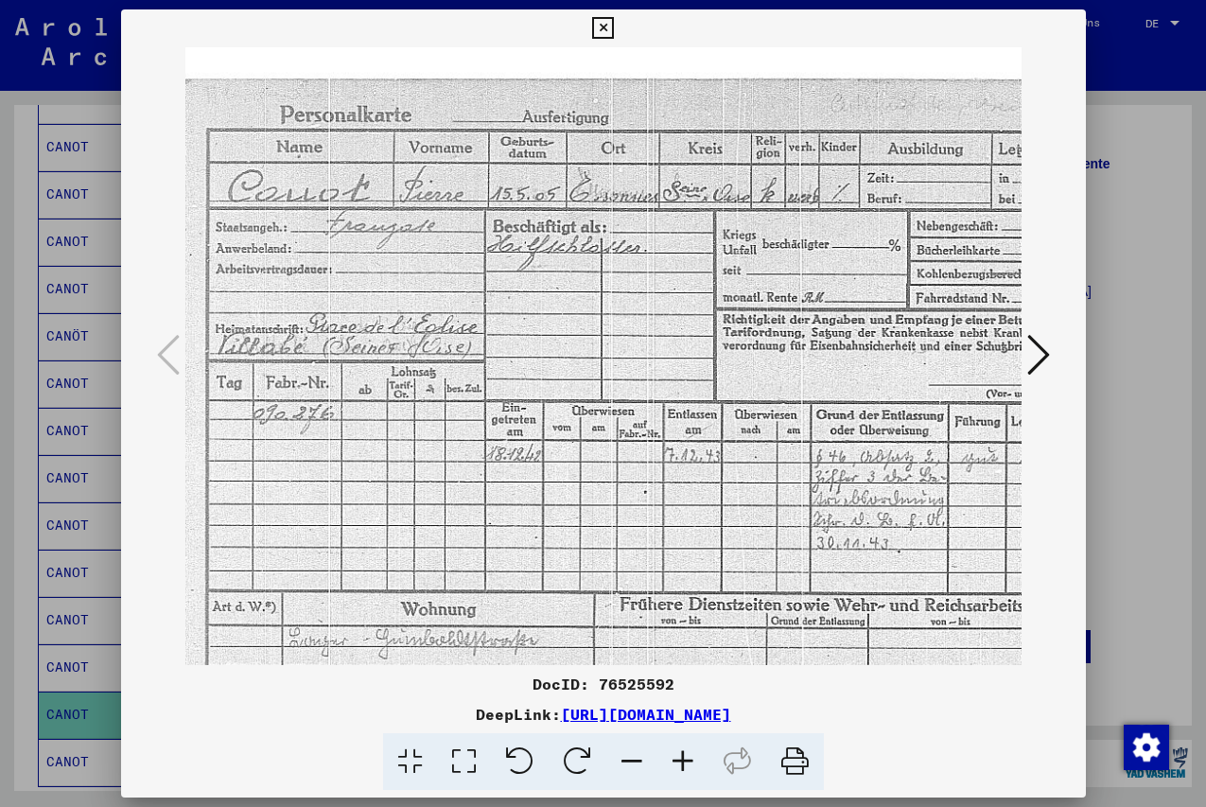
scroll to position [34, 76]
drag, startPoint x: 672, startPoint y: 392, endPoint x: 713, endPoint y: 424, distance: 51.9
click at [713, 424] on img at bounding box center [738, 464] width 1257 height 902
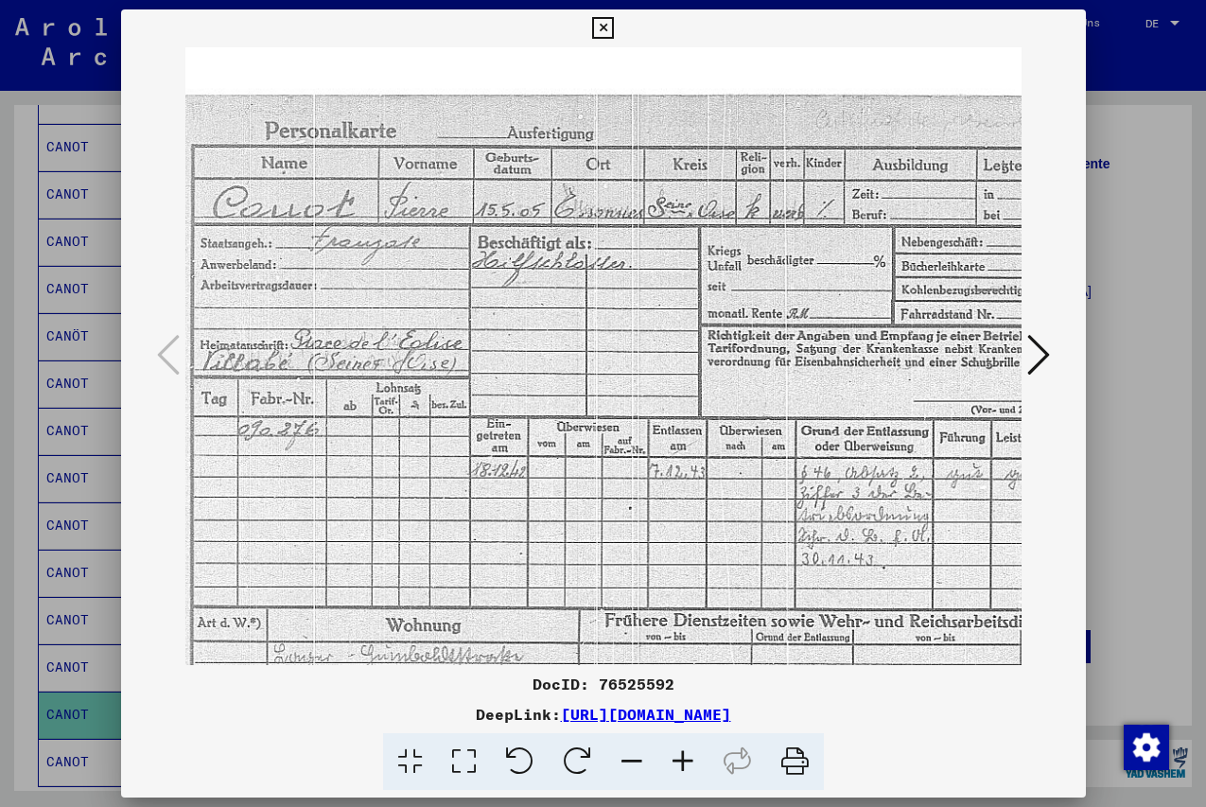
scroll to position [15, 95]
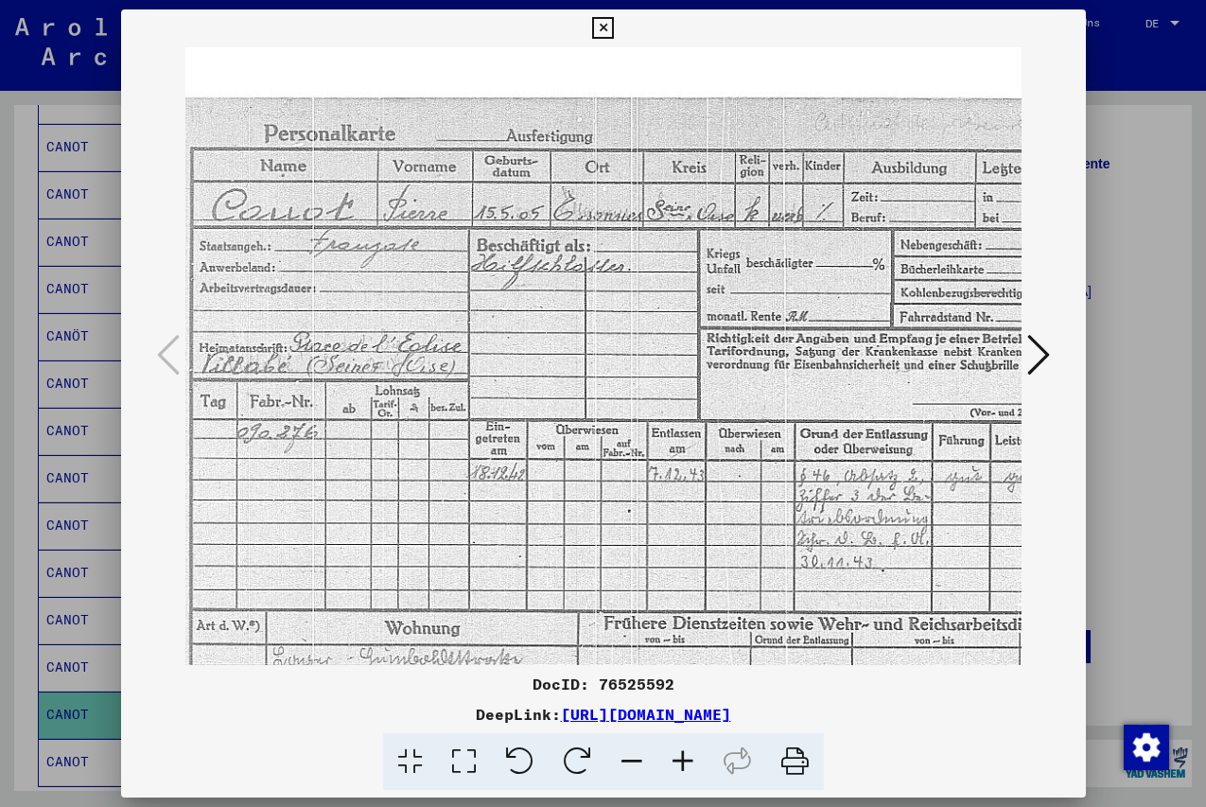
drag, startPoint x: 784, startPoint y: 393, endPoint x: 780, endPoint y: 403, distance: 11.4
click at [780, 403] on img at bounding box center [719, 483] width 1257 height 902
click at [614, 27] on icon at bounding box center [603, 28] width 22 height 23
